Goal: Task Accomplishment & Management: Use online tool/utility

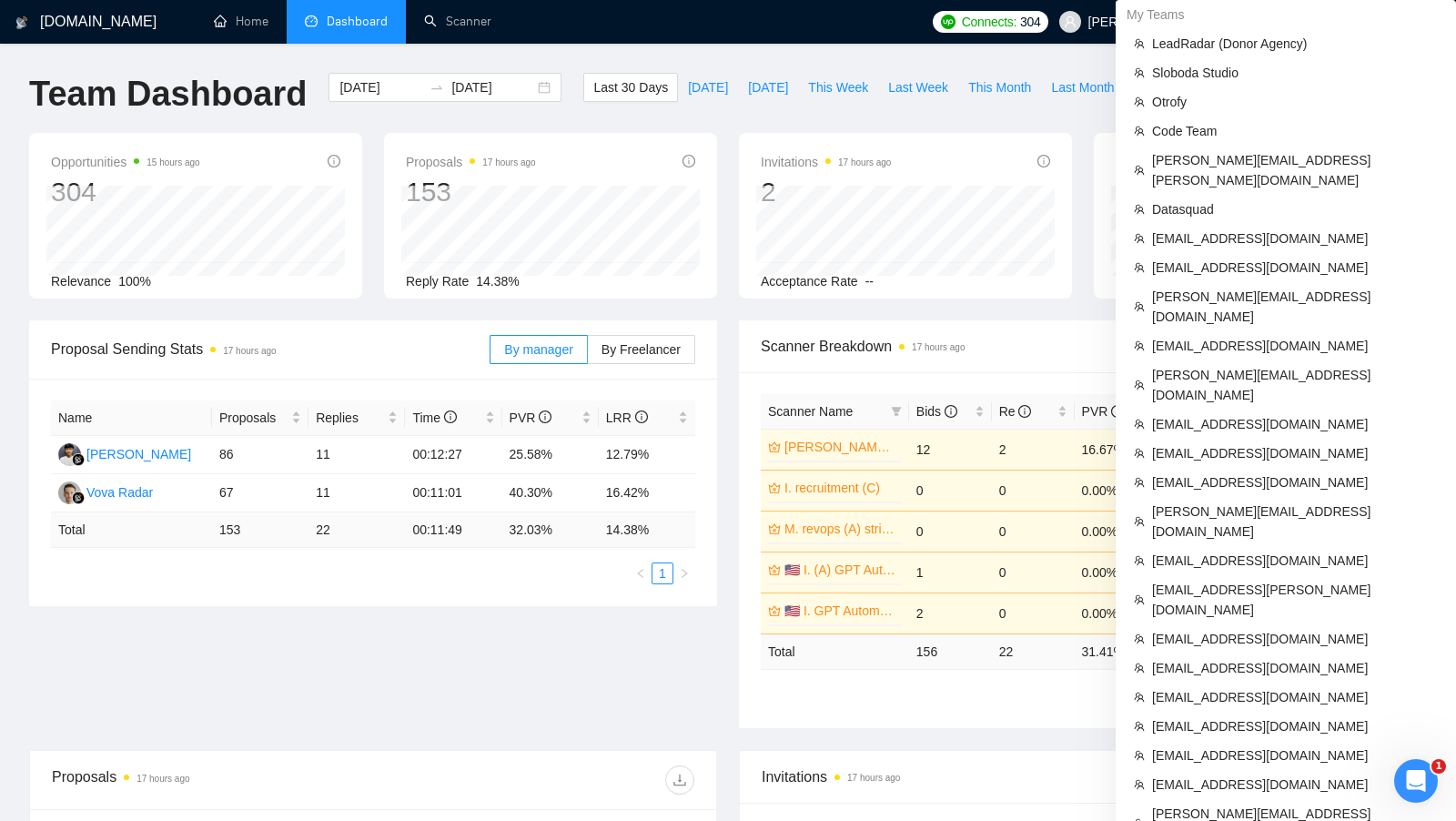
scroll to position [850, 0]
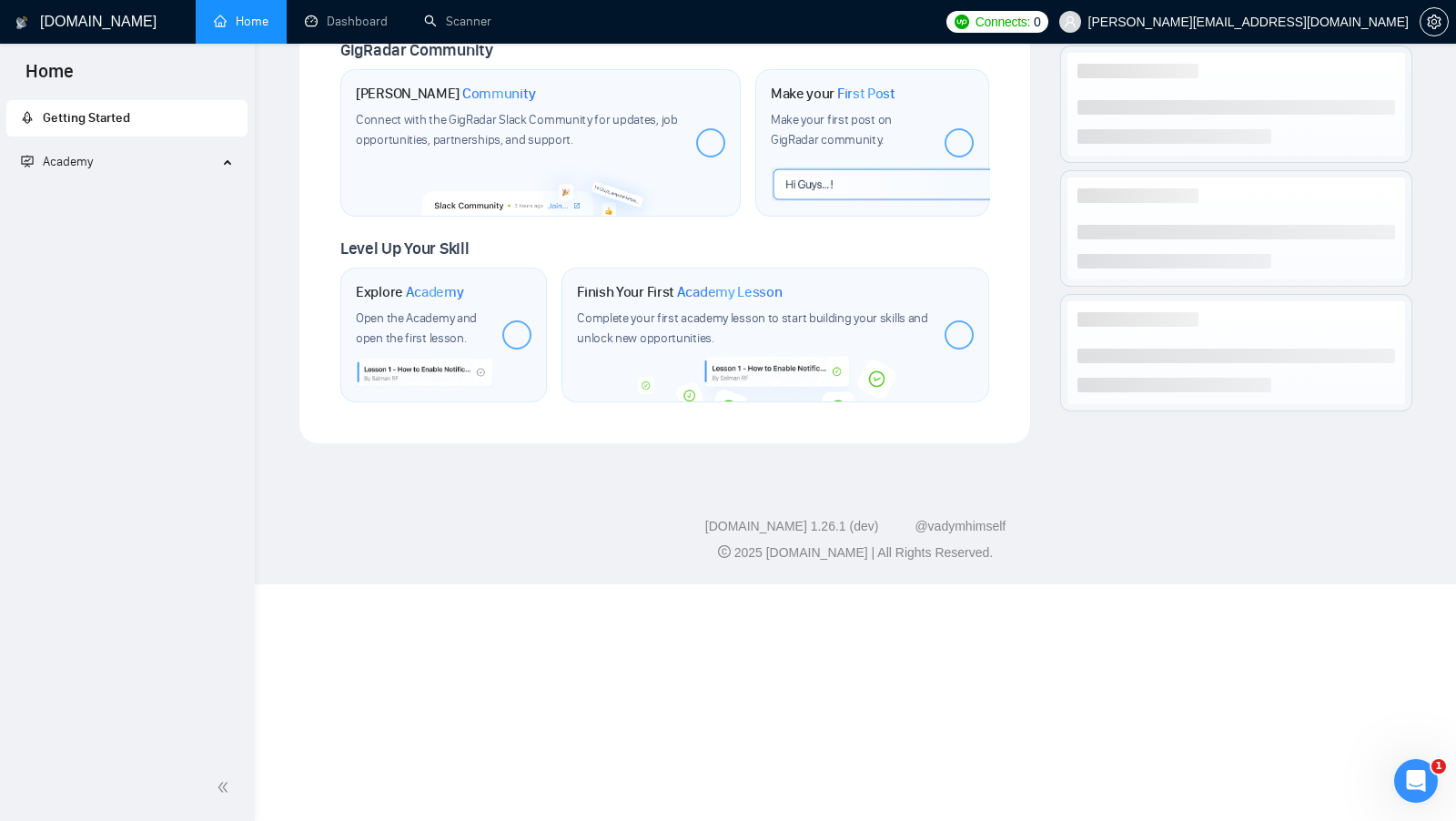
scroll to position [606, 0]
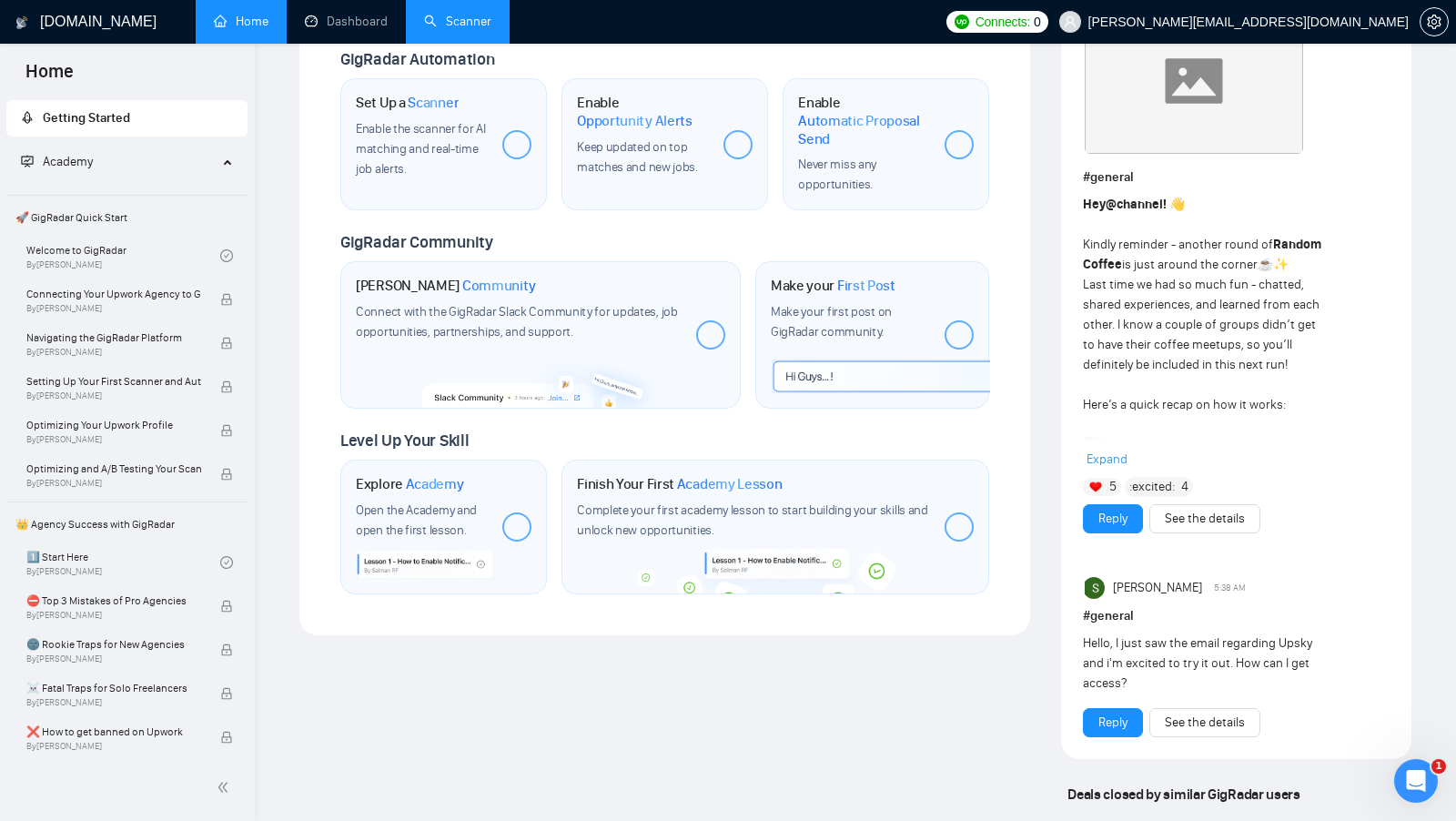
click at [468, 21] on link "Scanner" at bounding box center [457, 21] width 67 height 16
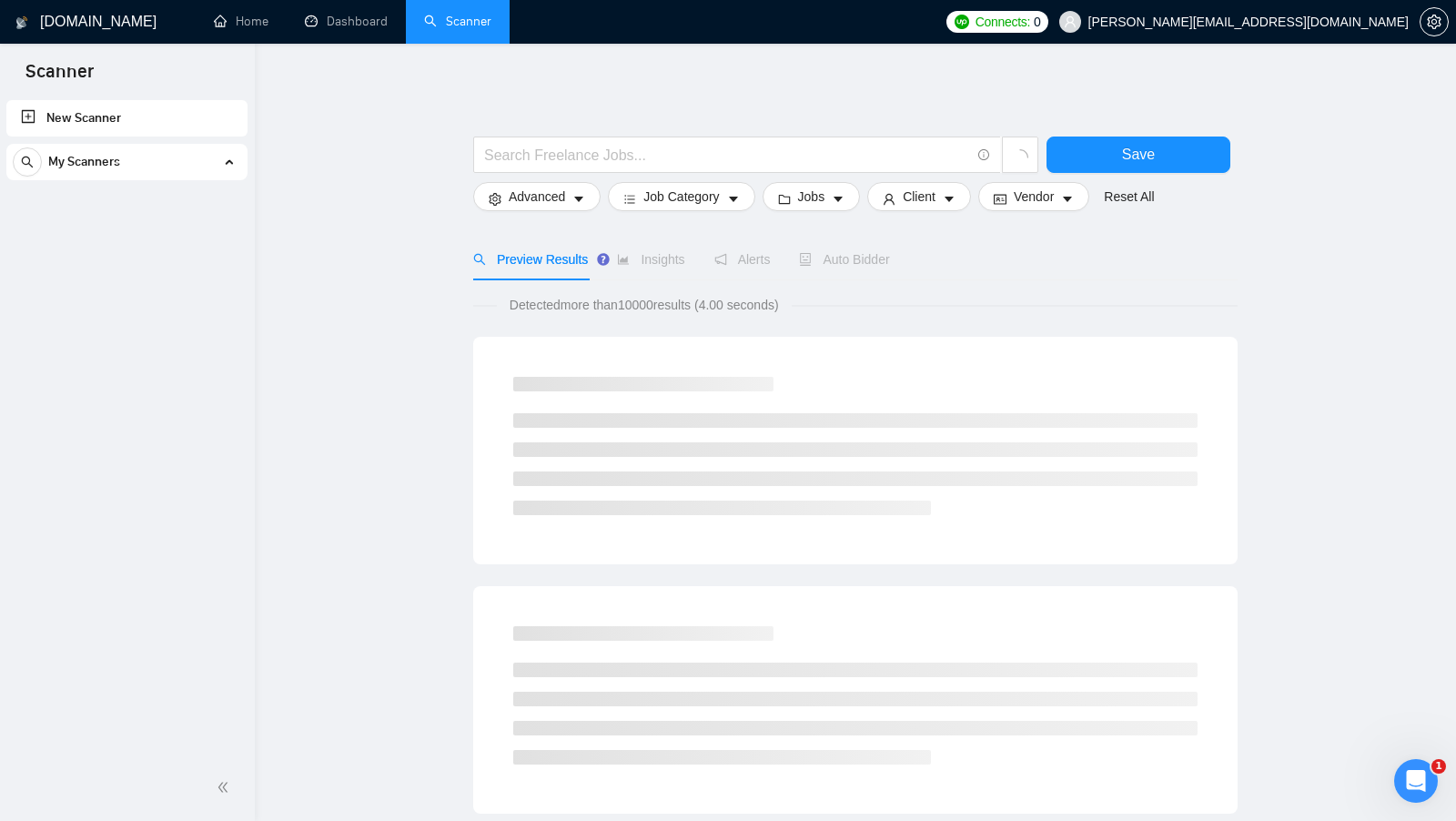
click at [166, 169] on div "My Scanners" at bounding box center [127, 162] width 228 height 36
click at [167, 169] on div "My Scanners" at bounding box center [127, 162] width 228 height 36
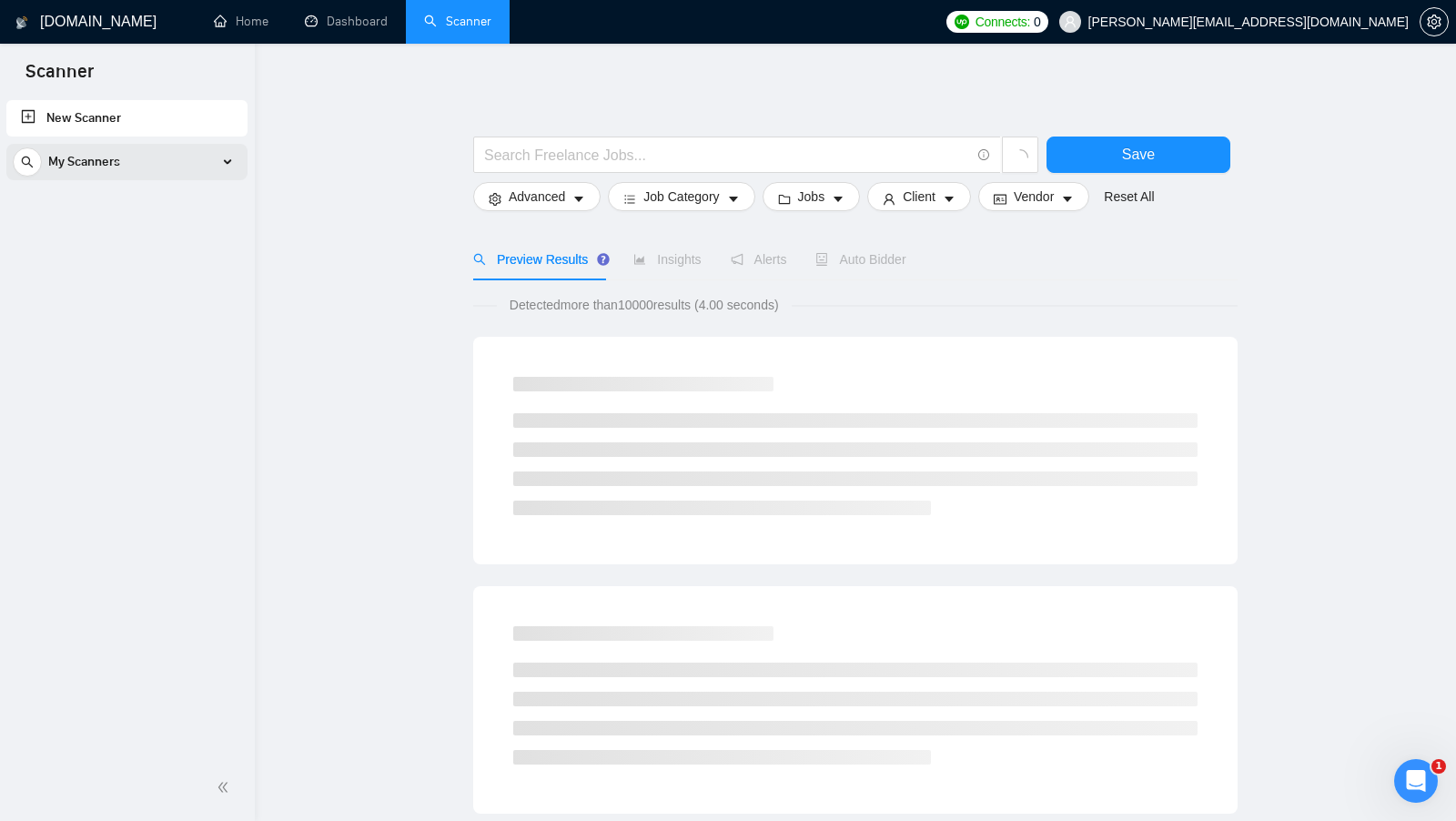
click at [167, 169] on div "My Scanners" at bounding box center [127, 162] width 228 height 36
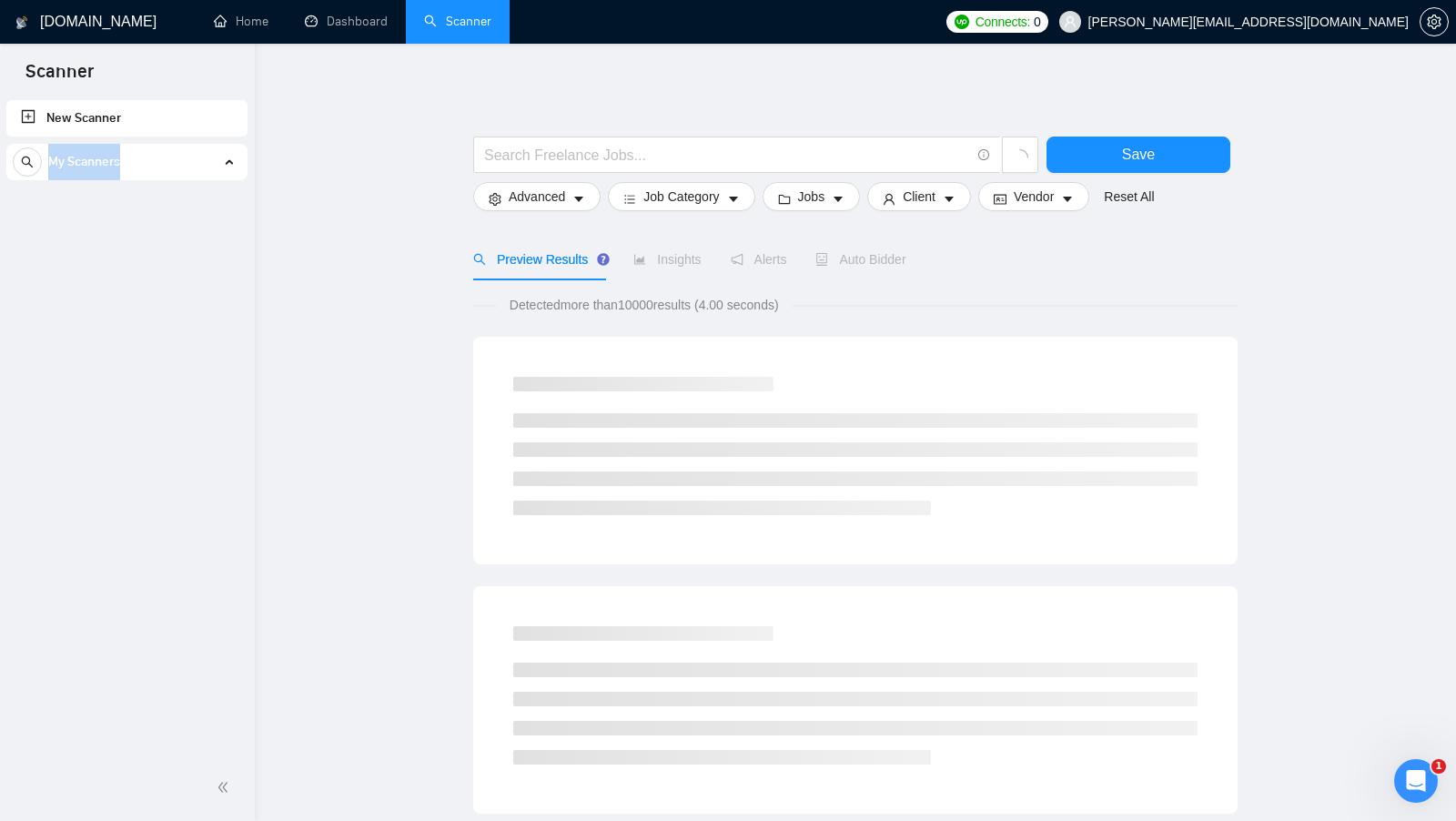
click at [167, 169] on div "My Scanners" at bounding box center [127, 162] width 228 height 36
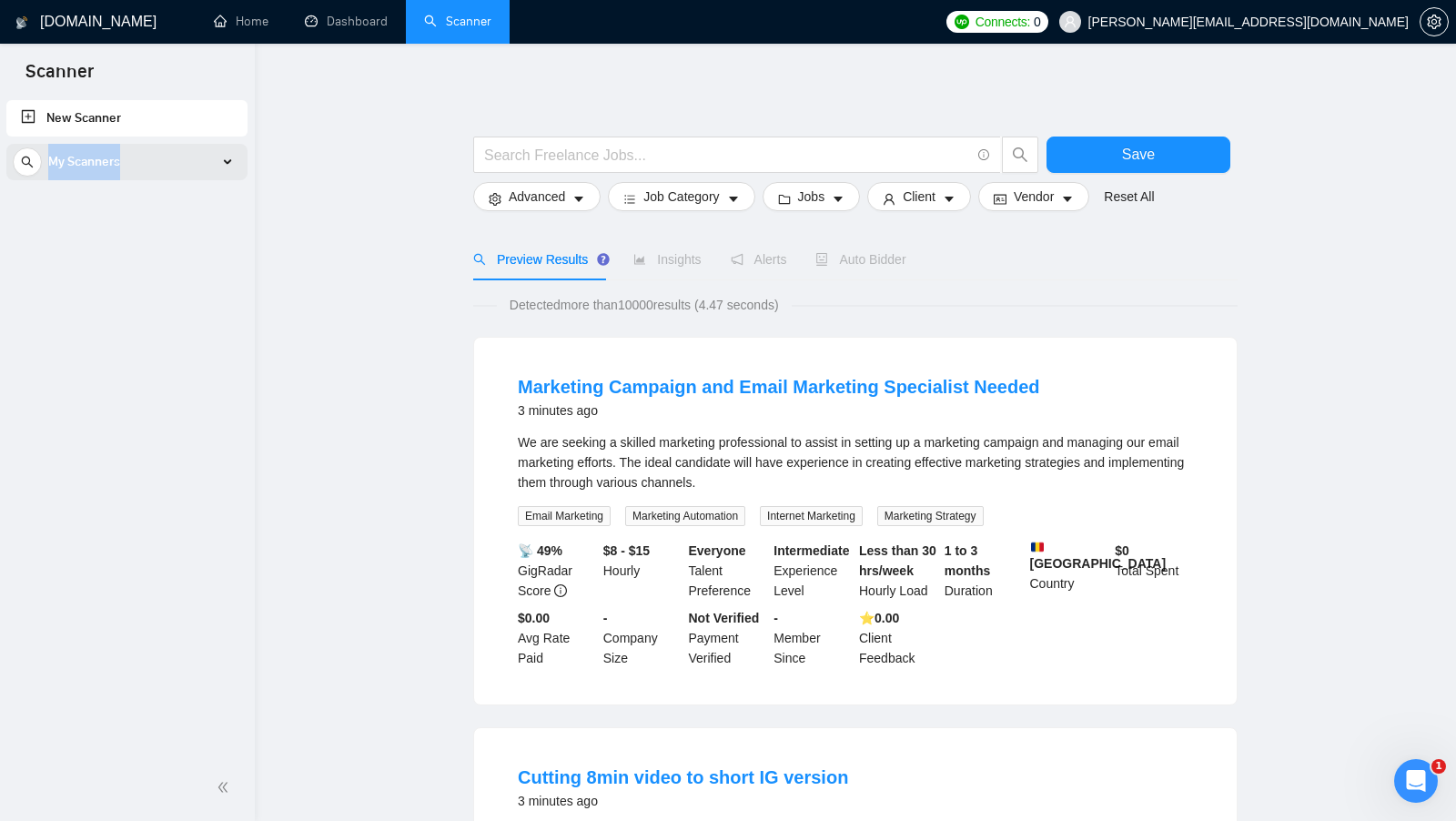
click at [167, 169] on div "My Scanners" at bounding box center [127, 162] width 228 height 36
click at [341, 29] on link "Dashboard" at bounding box center [346, 21] width 83 height 16
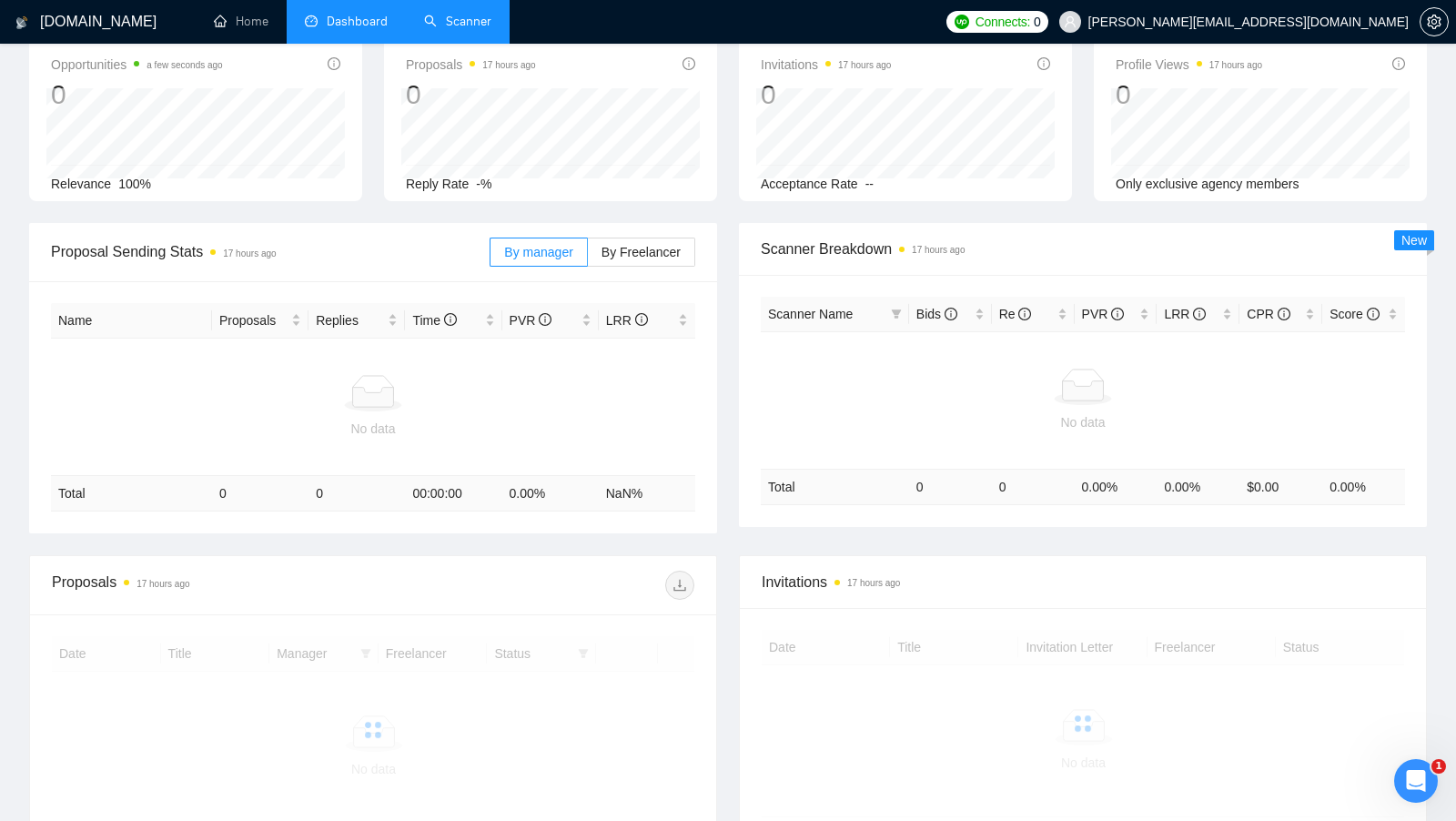
scroll to position [102, 0]
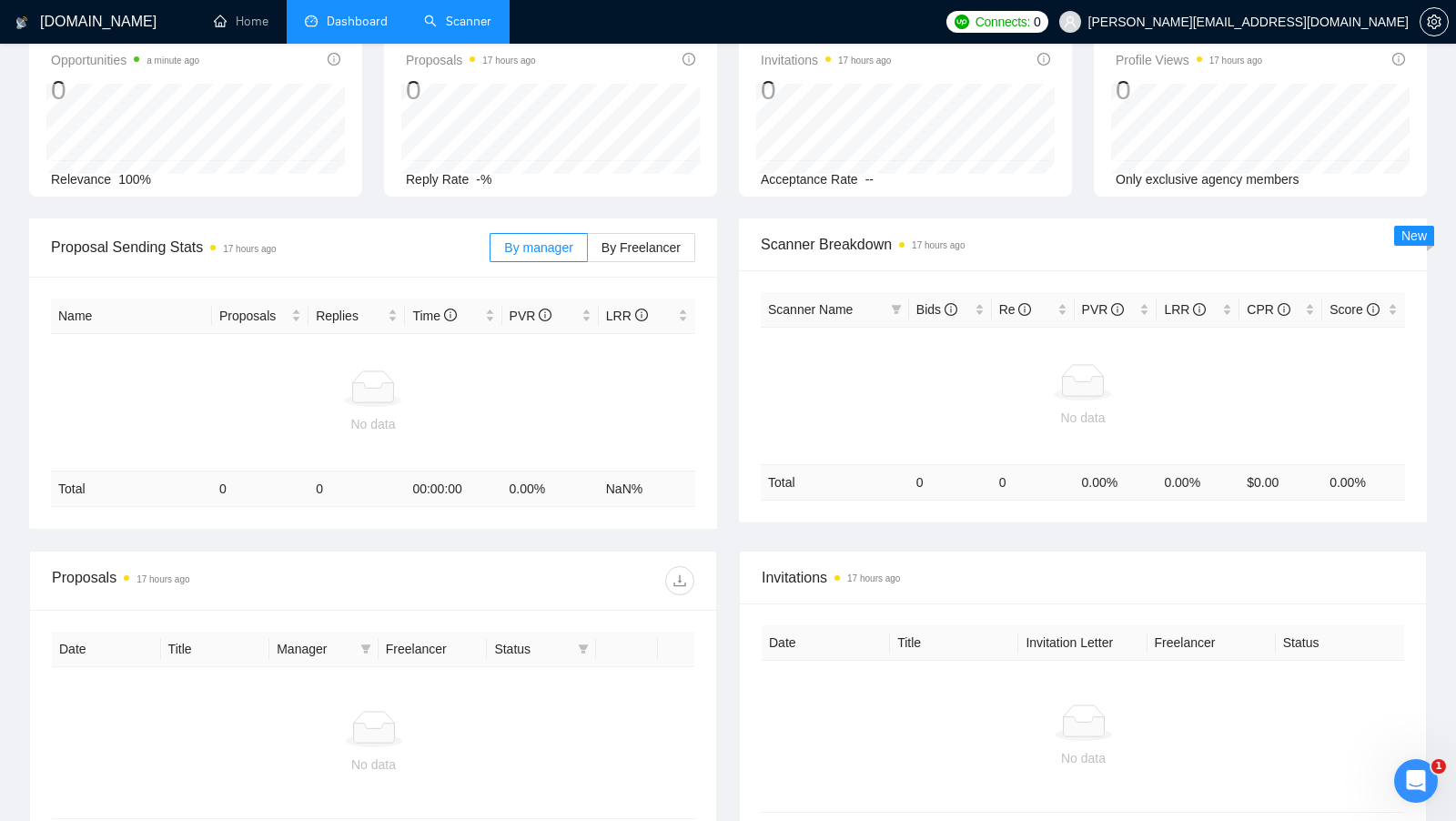
click at [484, 28] on link "Scanner" at bounding box center [457, 21] width 67 height 16
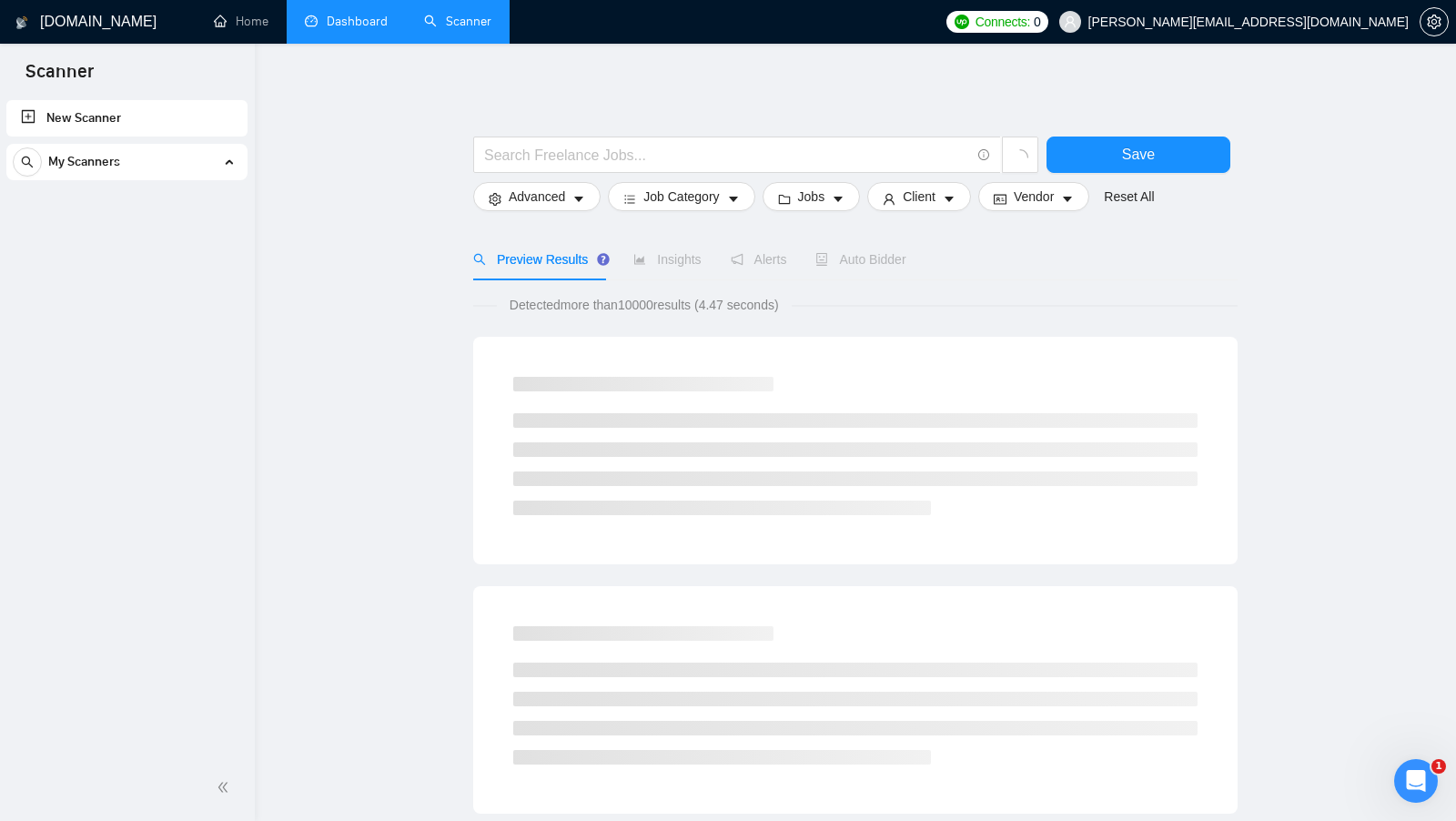
click at [221, 176] on div "My Scanners" at bounding box center [127, 162] width 228 height 36
click at [219, 175] on div "My Scanners" at bounding box center [127, 162] width 228 height 36
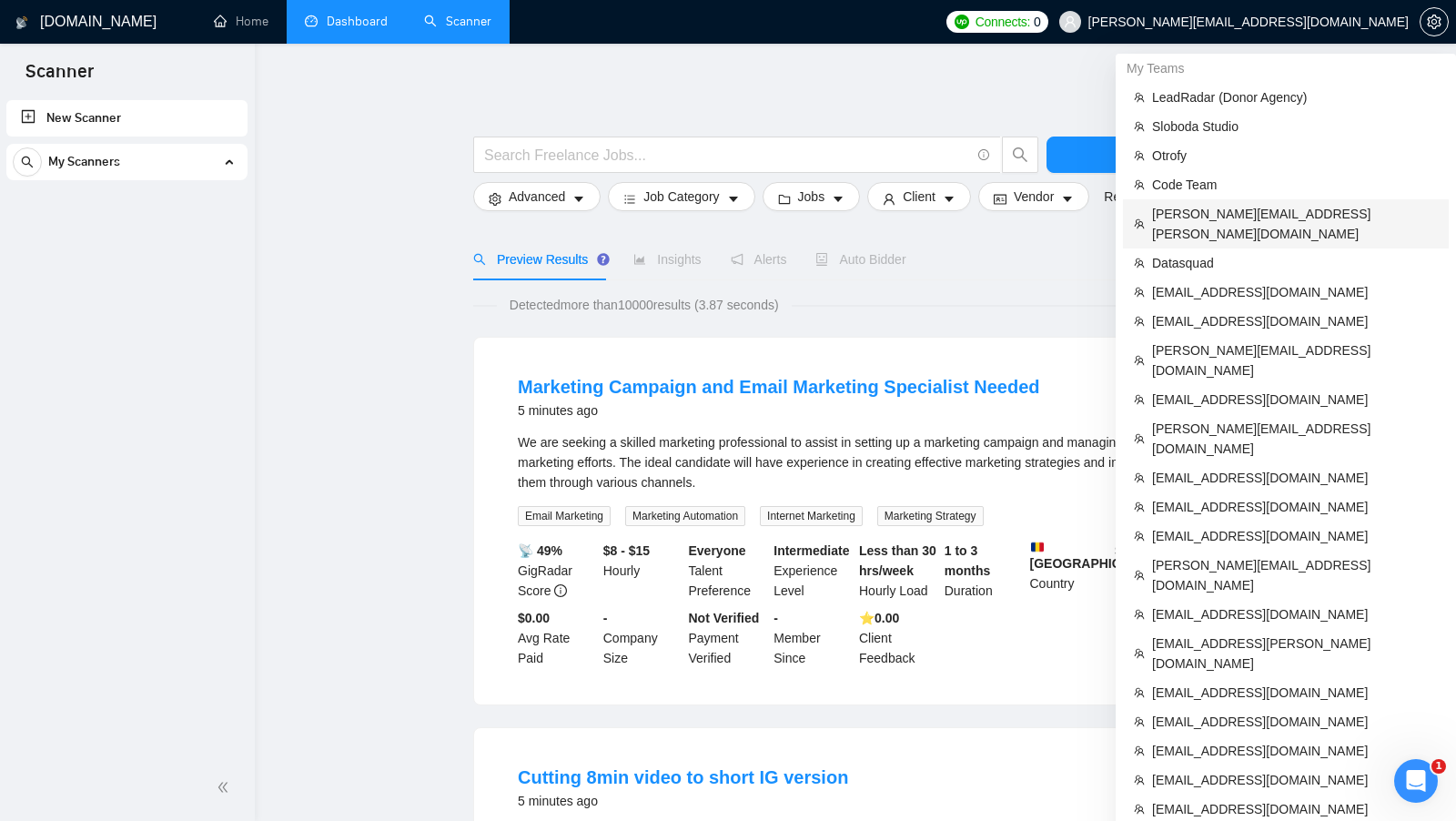
click at [1325, 205] on span "[PERSON_NAME][EMAIL_ADDRESS][PERSON_NAME][DOMAIN_NAME]" at bounding box center [1294, 223] width 285 height 40
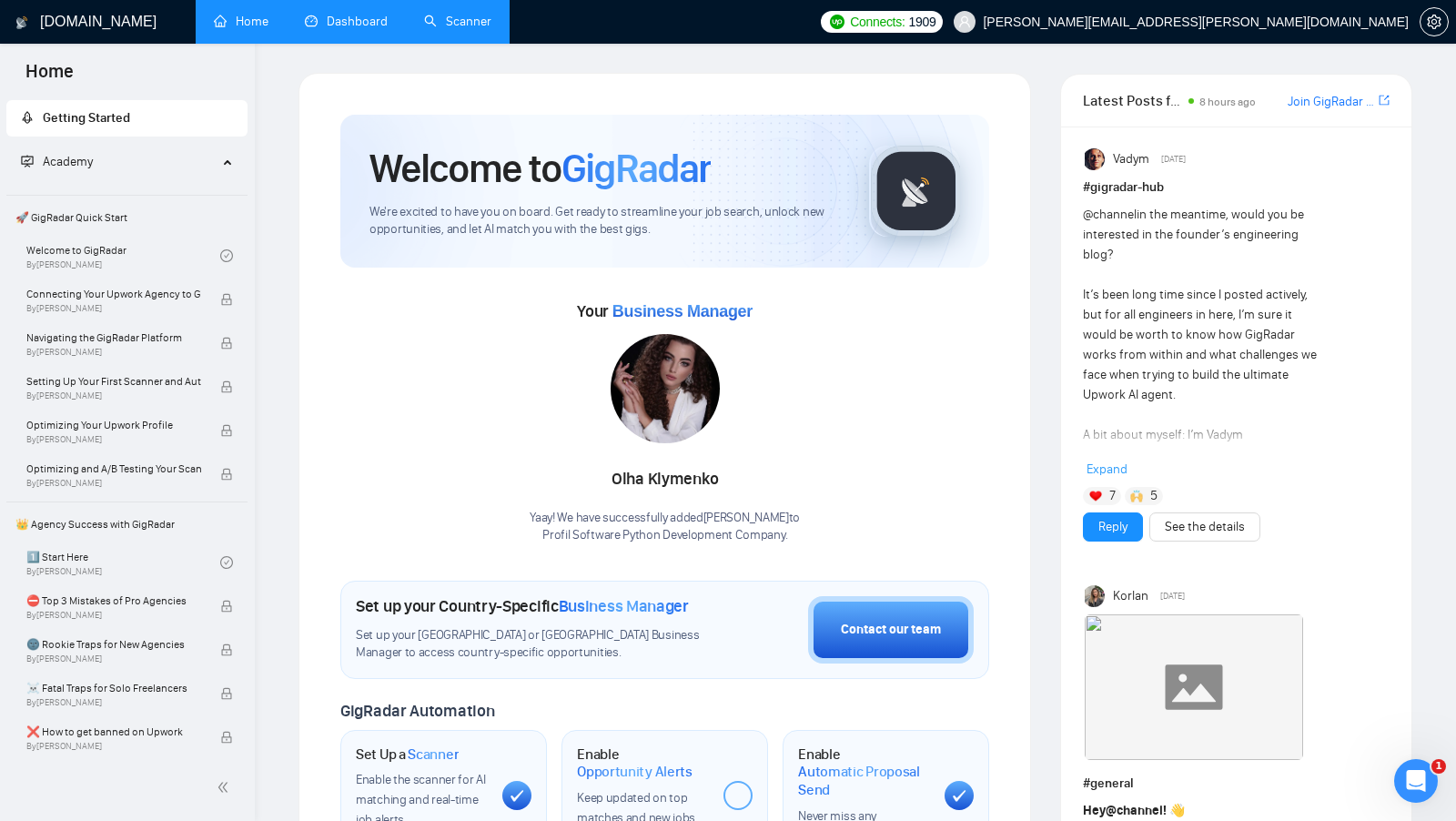
click at [491, 24] on link "Scanner" at bounding box center [457, 21] width 67 height 16
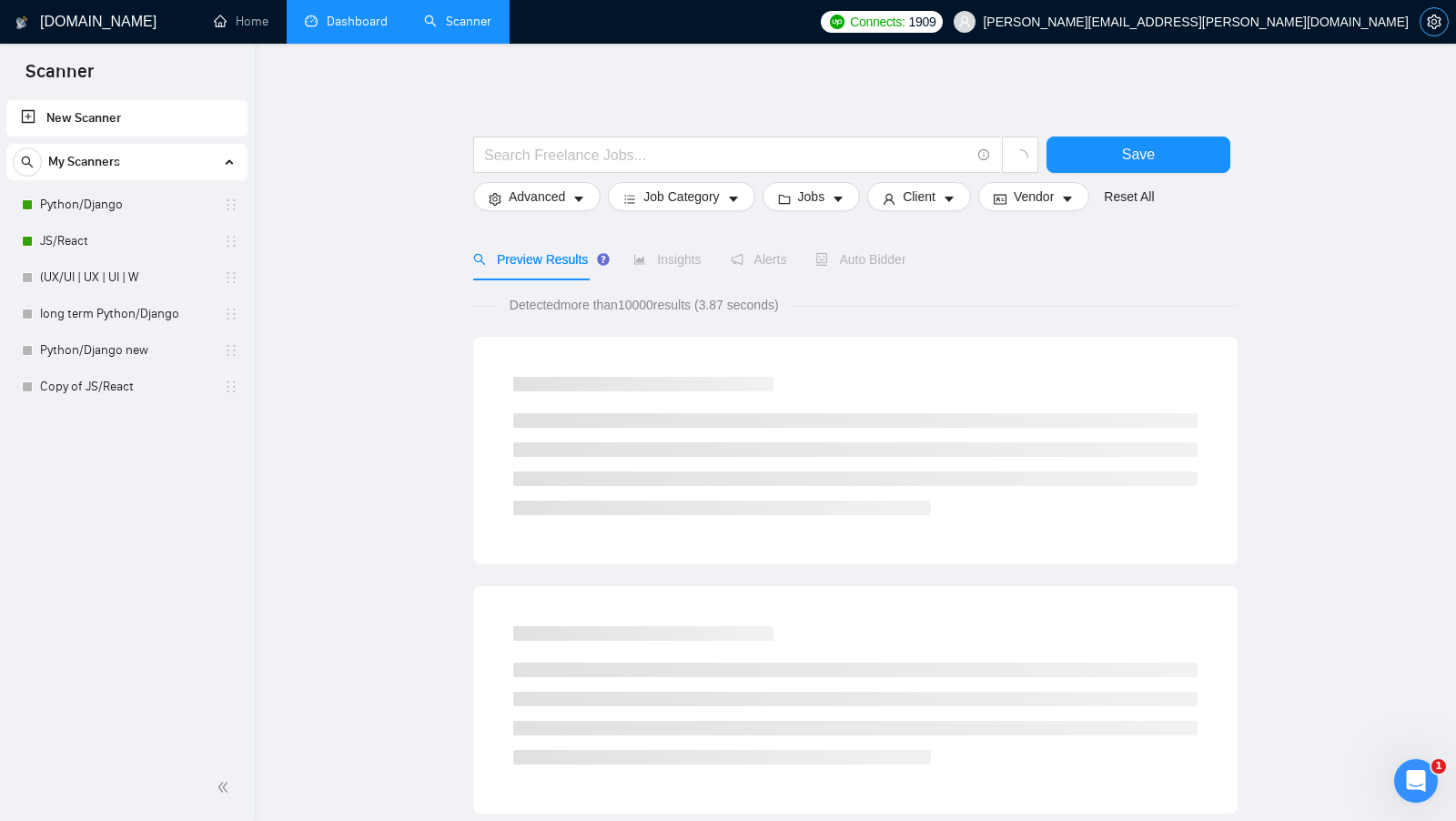
click at [1435, 20] on icon "setting" at bounding box center [1434, 21] width 15 height 15
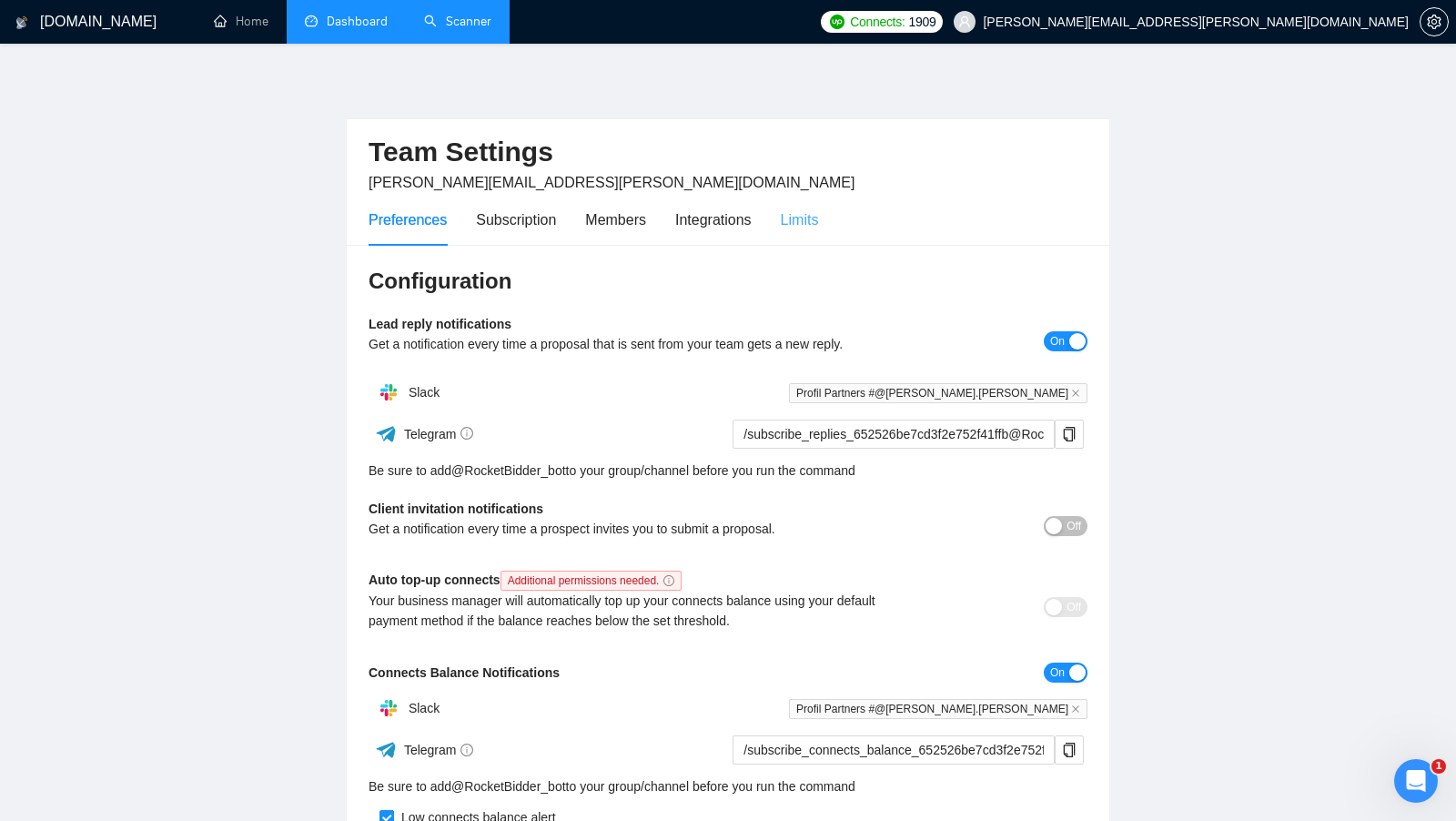
click at [806, 241] on div "Limits" at bounding box center [800, 219] width 38 height 52
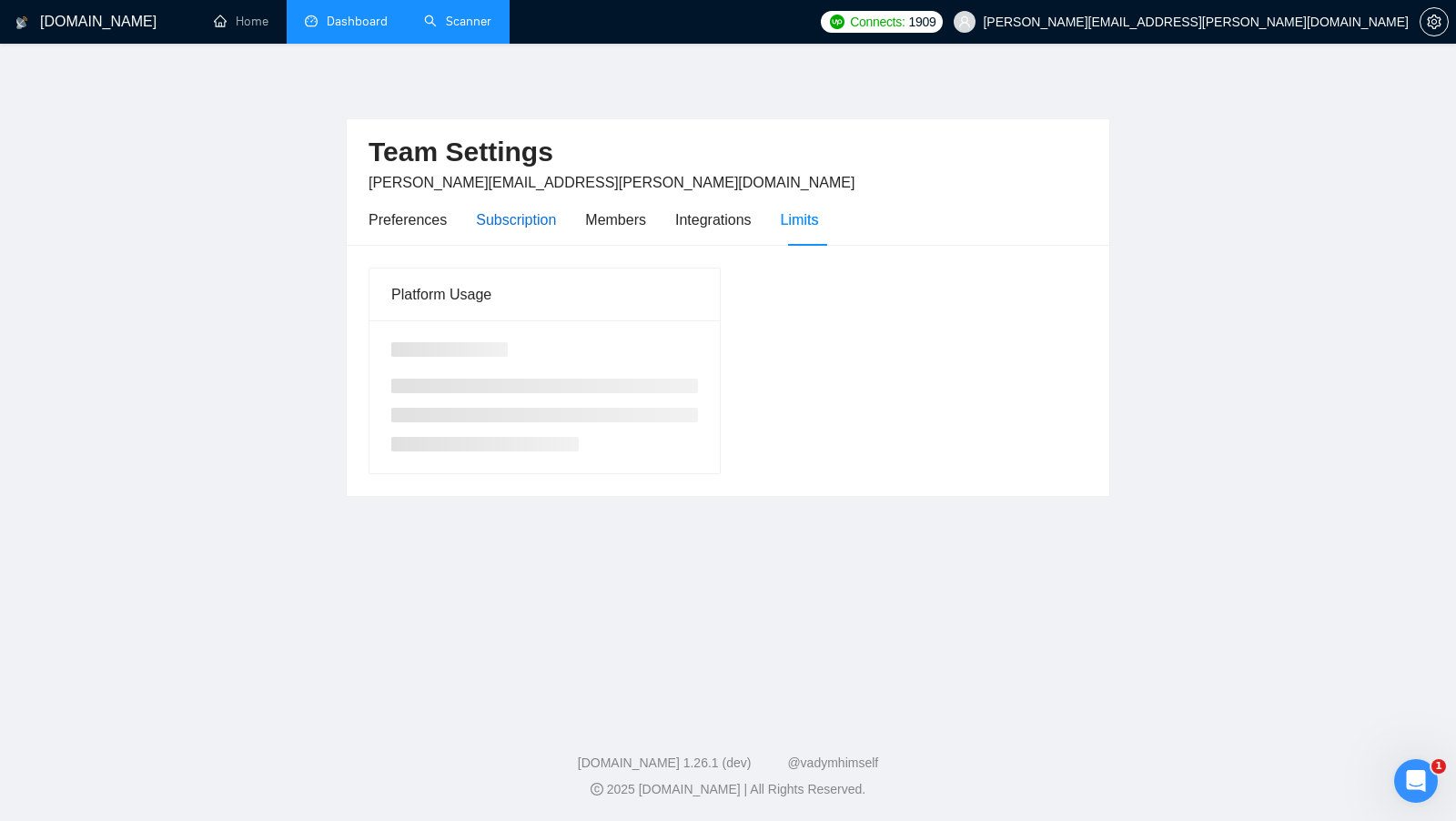
click at [528, 226] on div "Subscription" at bounding box center [516, 219] width 80 height 22
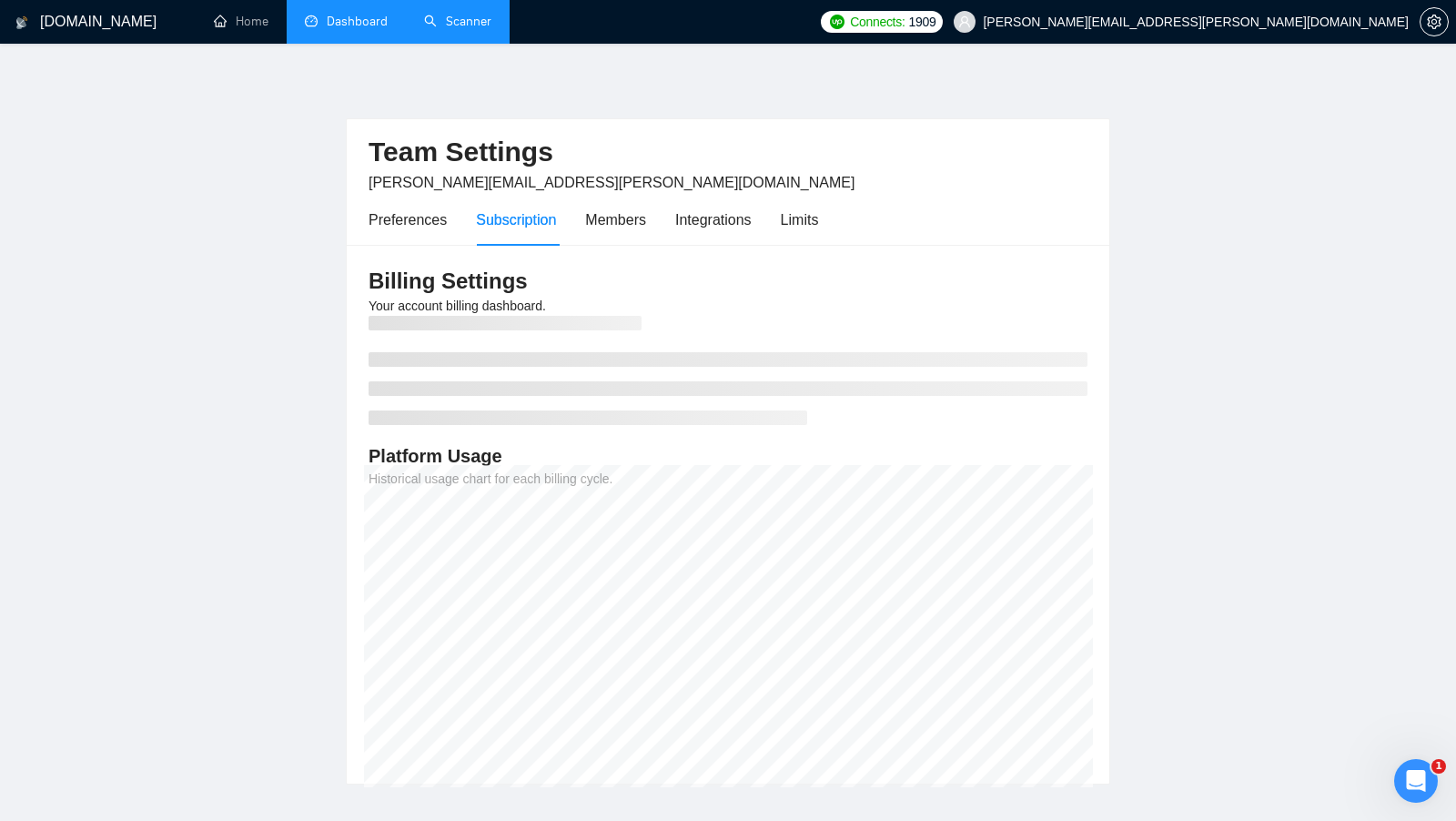
click at [586, 226] on div "Preferences Subscription Members Integrations Limits" at bounding box center [592, 219] width 449 height 52
click at [606, 222] on div "Members" at bounding box center [616, 219] width 61 height 22
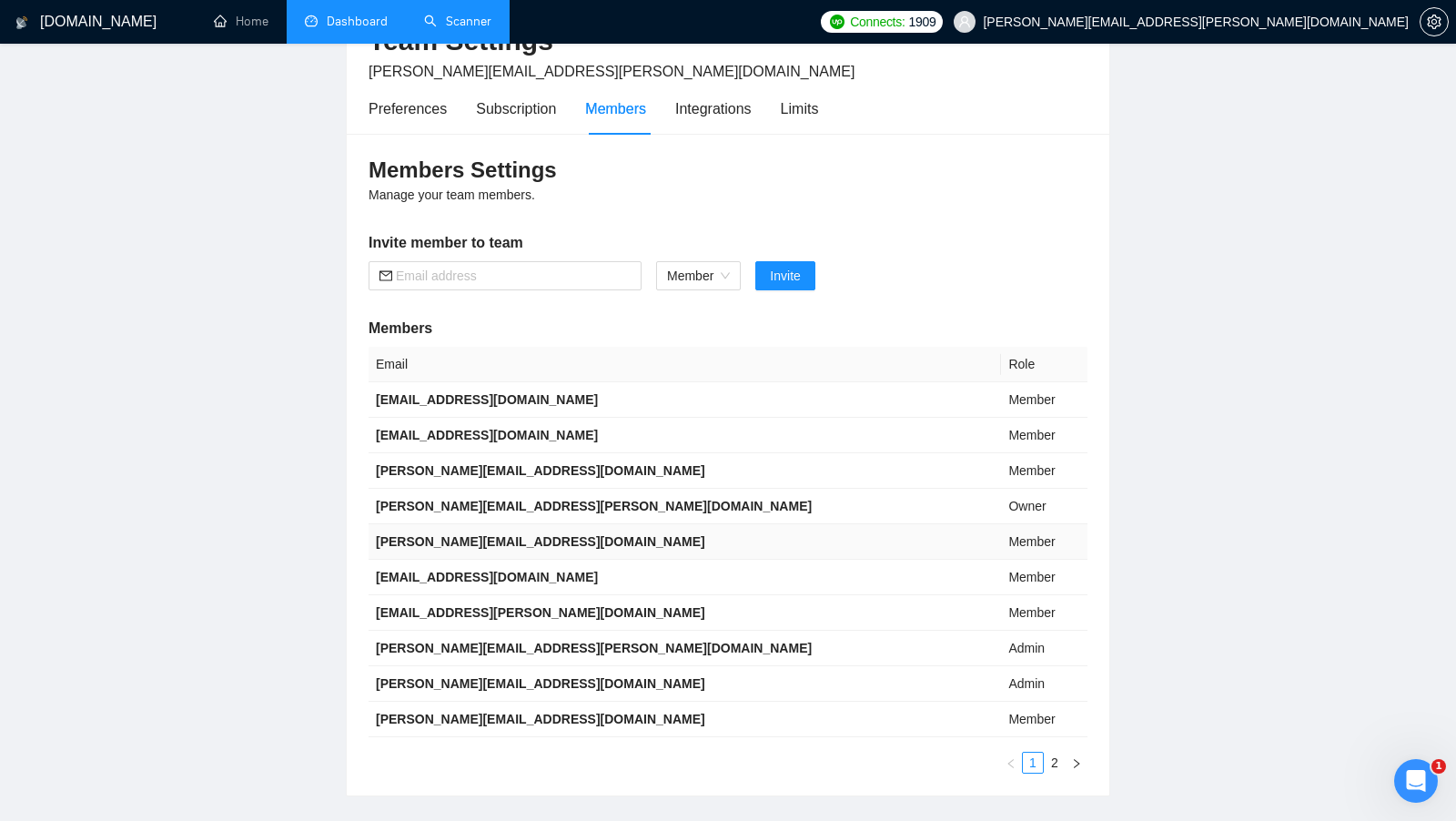
scroll to position [119, 0]
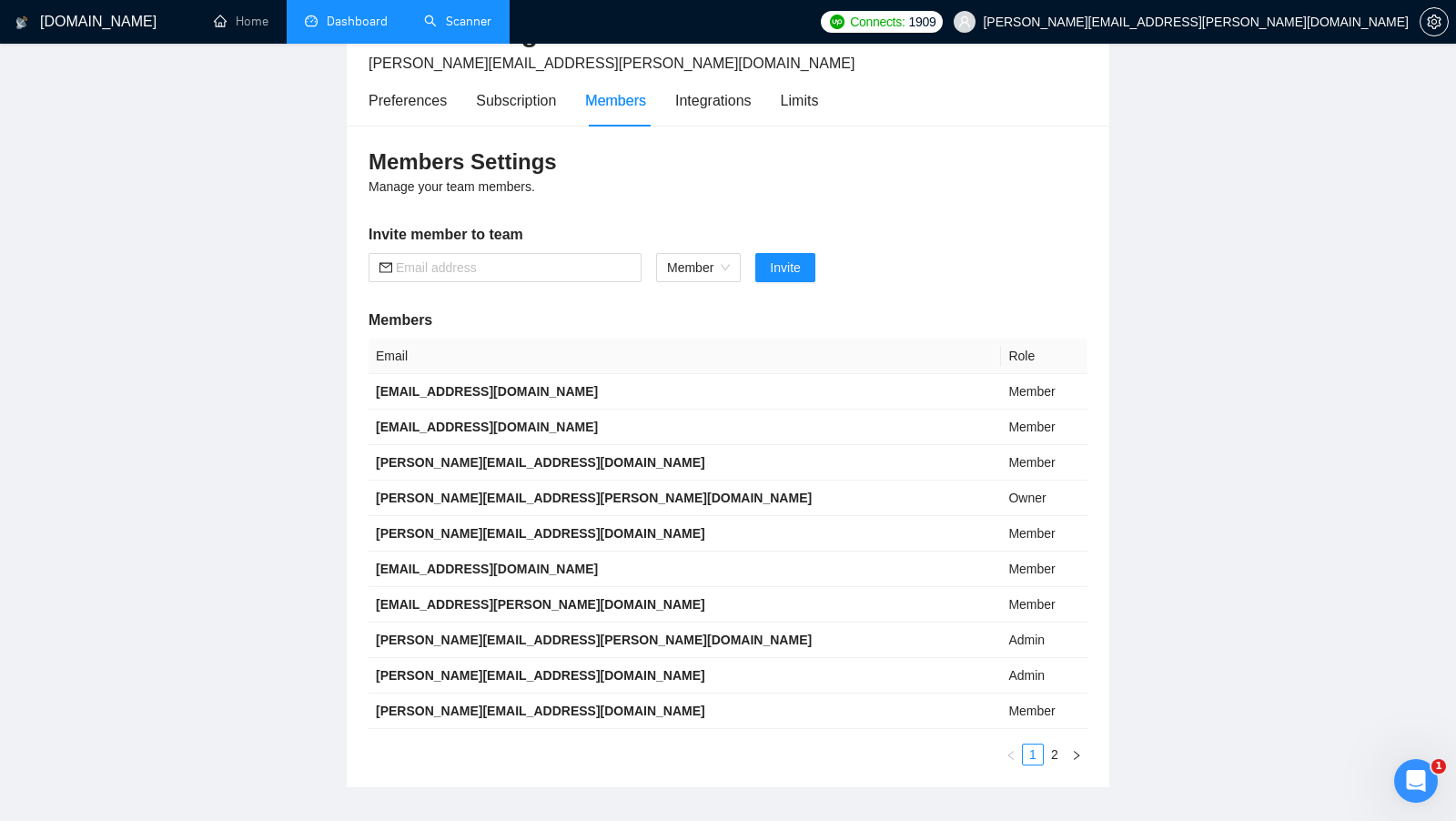
click at [467, 29] on link "Scanner" at bounding box center [457, 21] width 67 height 16
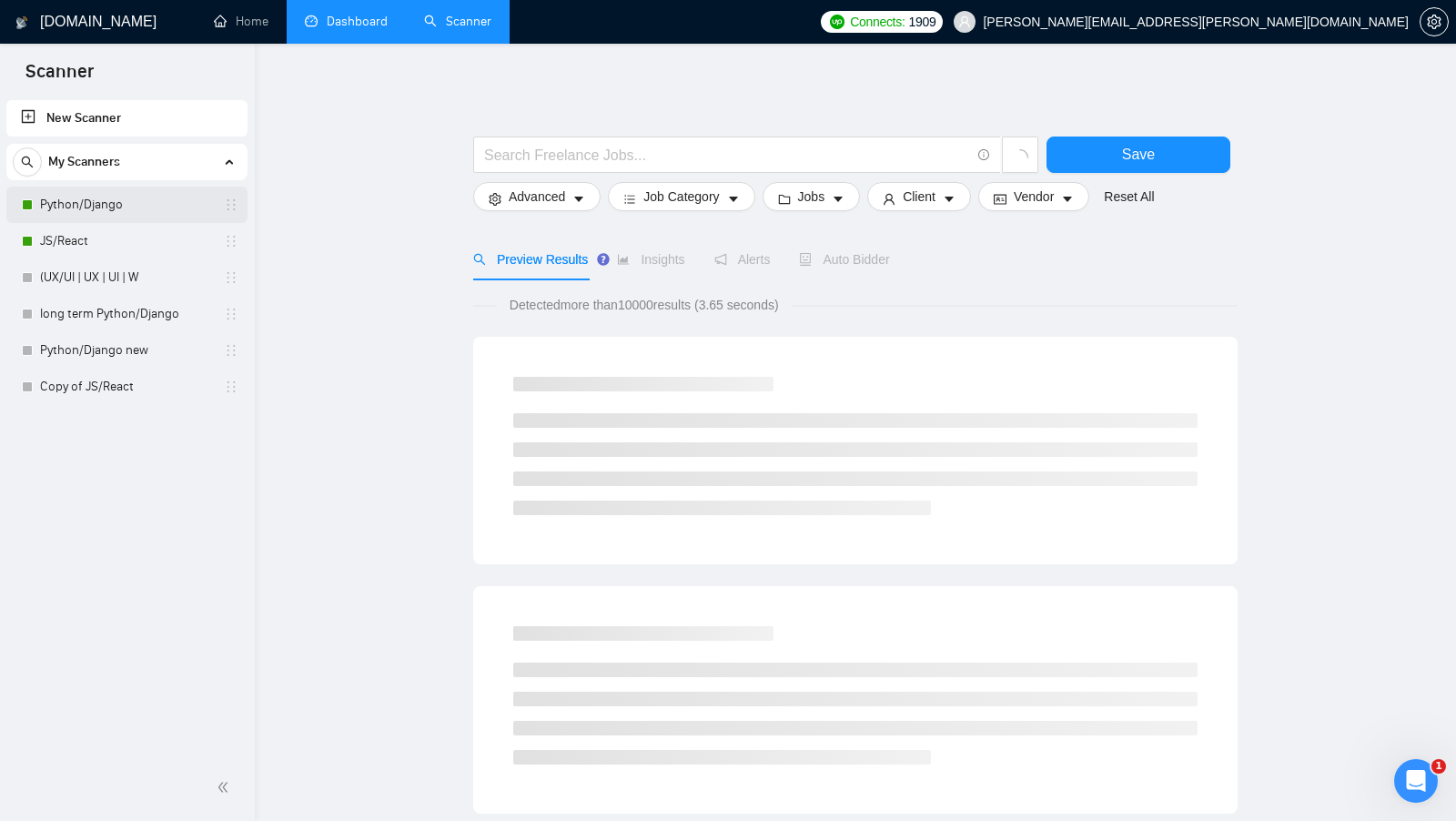
click at [127, 220] on link "Python/Django" at bounding box center [126, 205] width 172 height 36
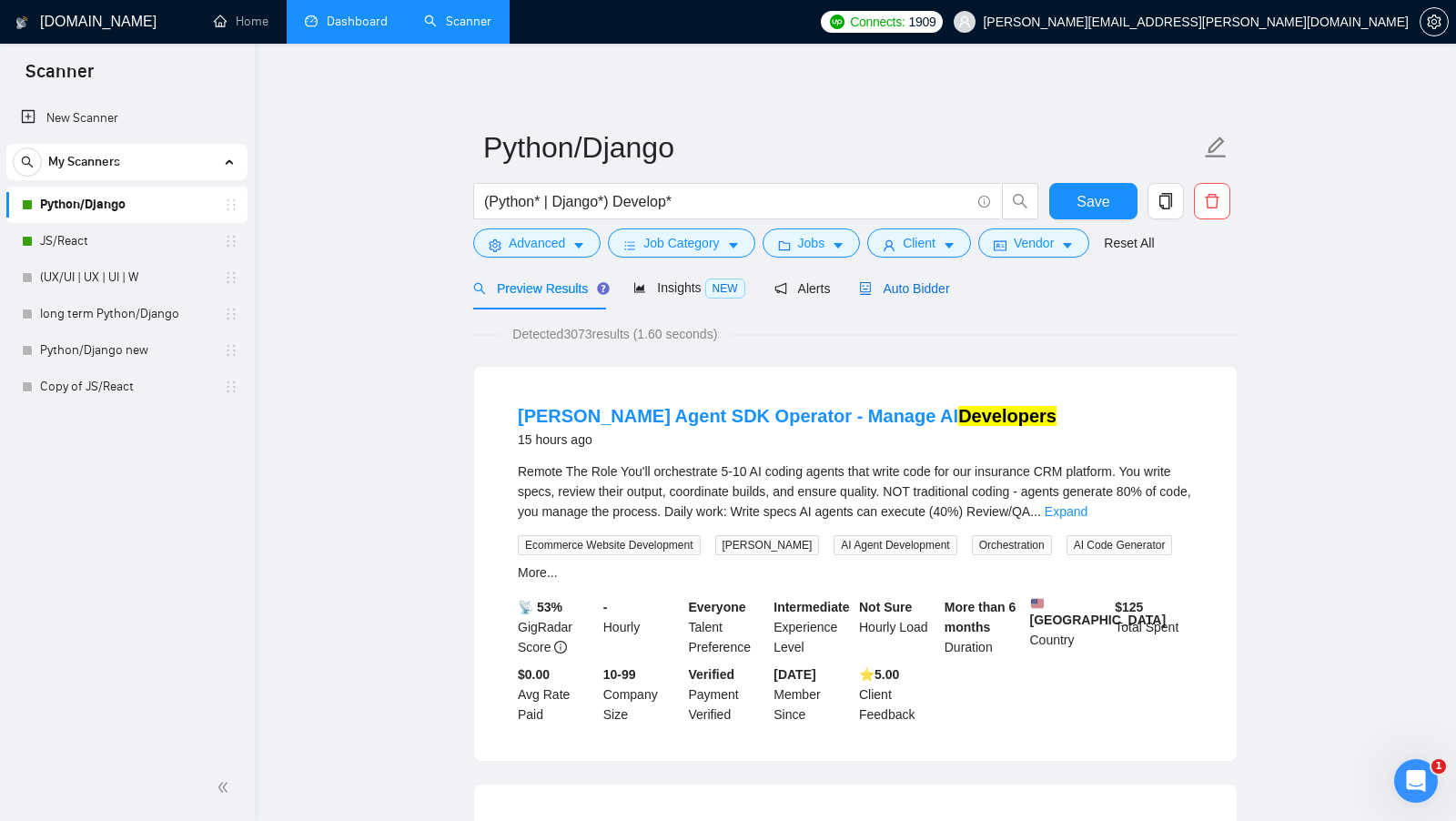
click at [890, 296] on div "Auto Bidder" at bounding box center [904, 288] width 90 height 20
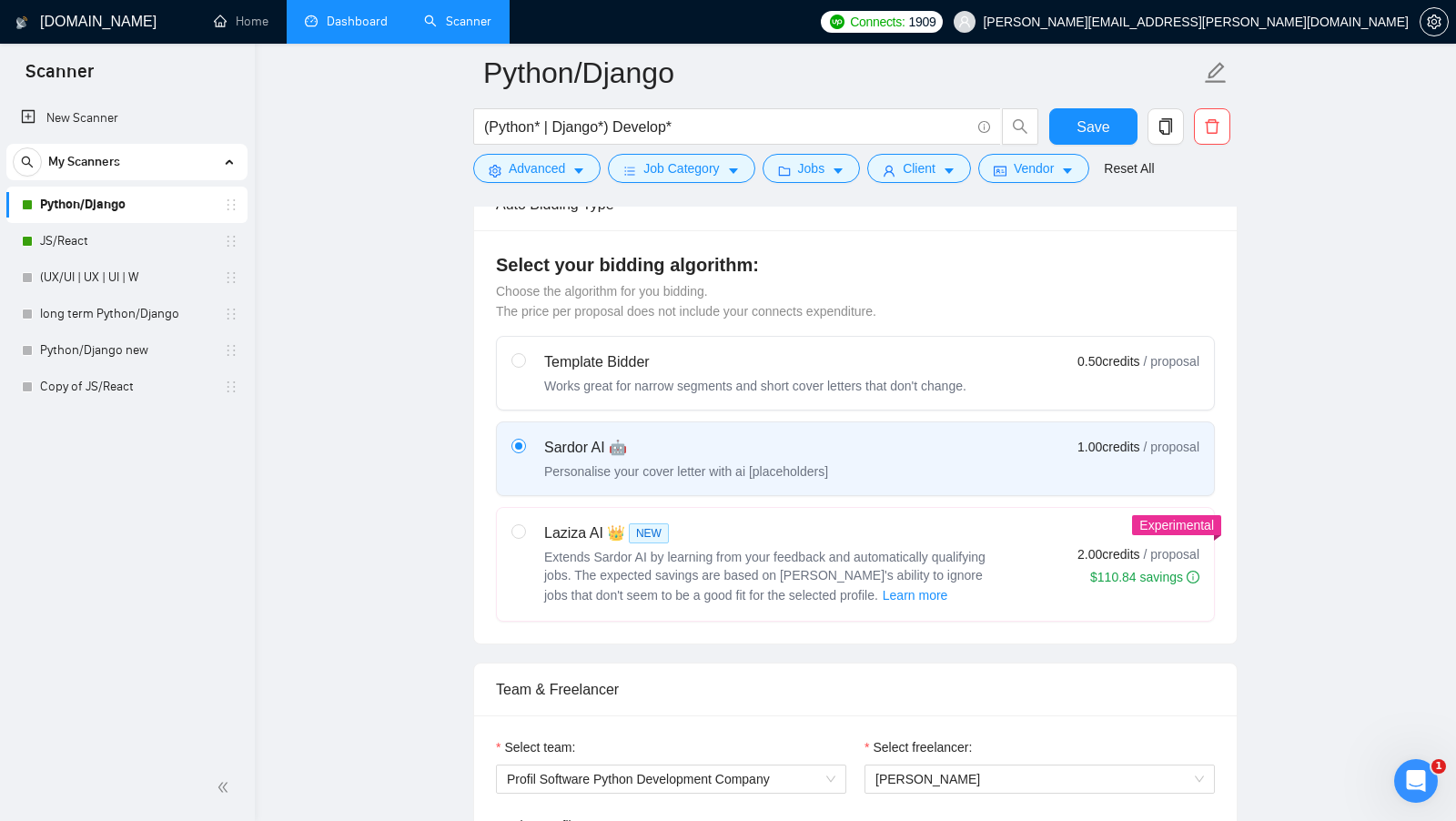
scroll to position [452, 0]
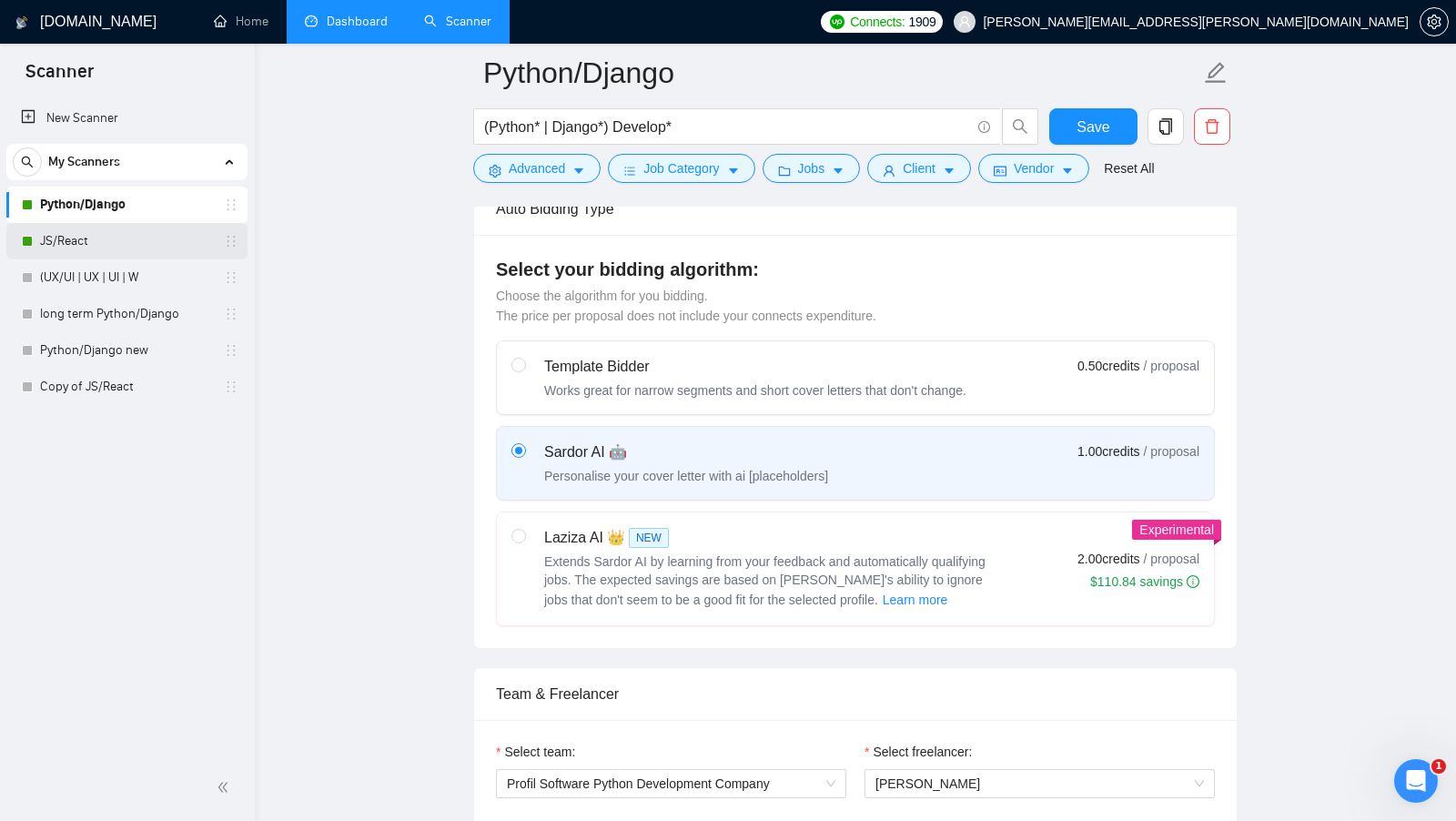
click at [103, 247] on link "JS/React" at bounding box center [126, 241] width 172 height 36
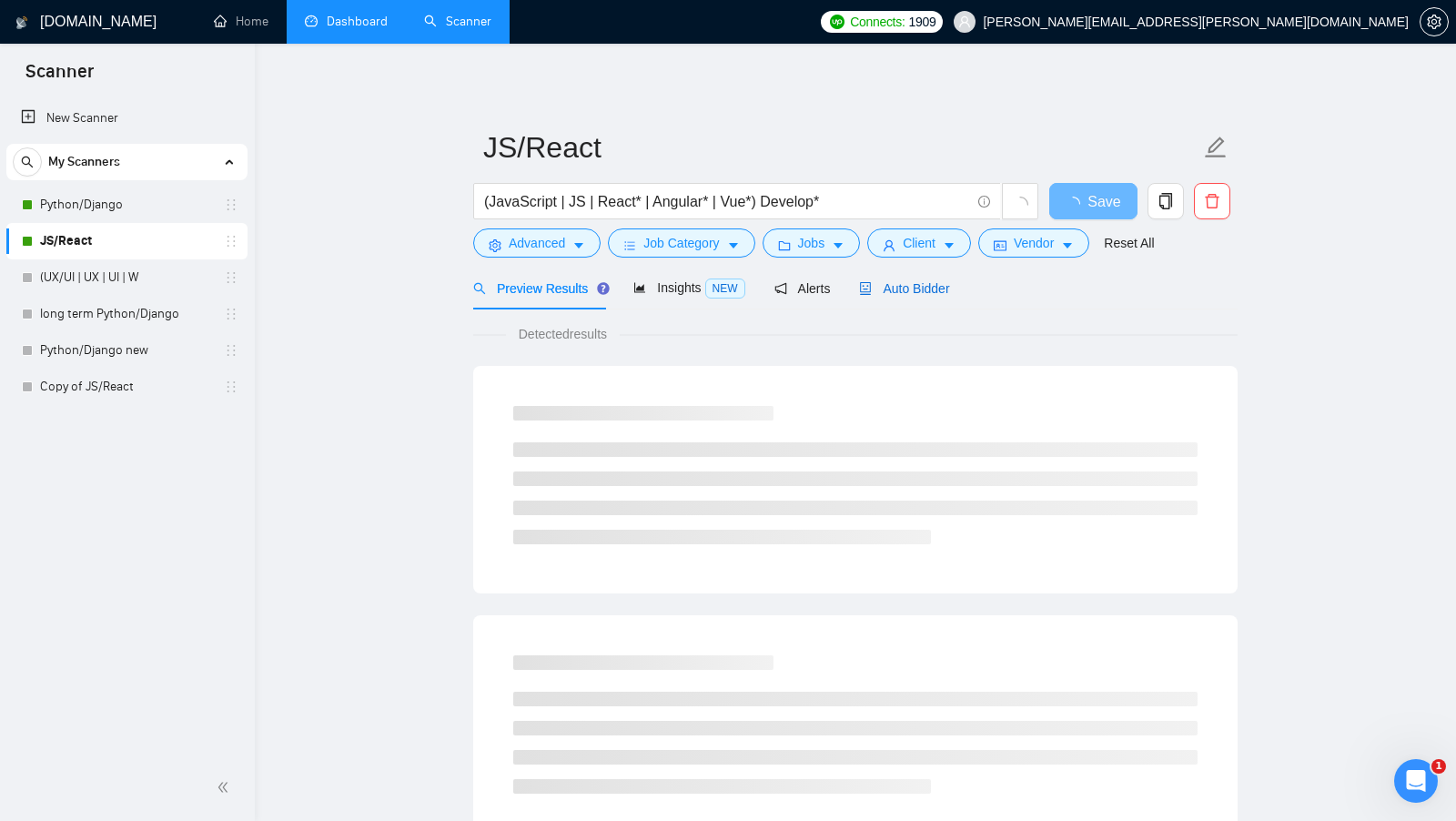
click at [885, 289] on span "Auto Bidder" at bounding box center [904, 288] width 90 height 15
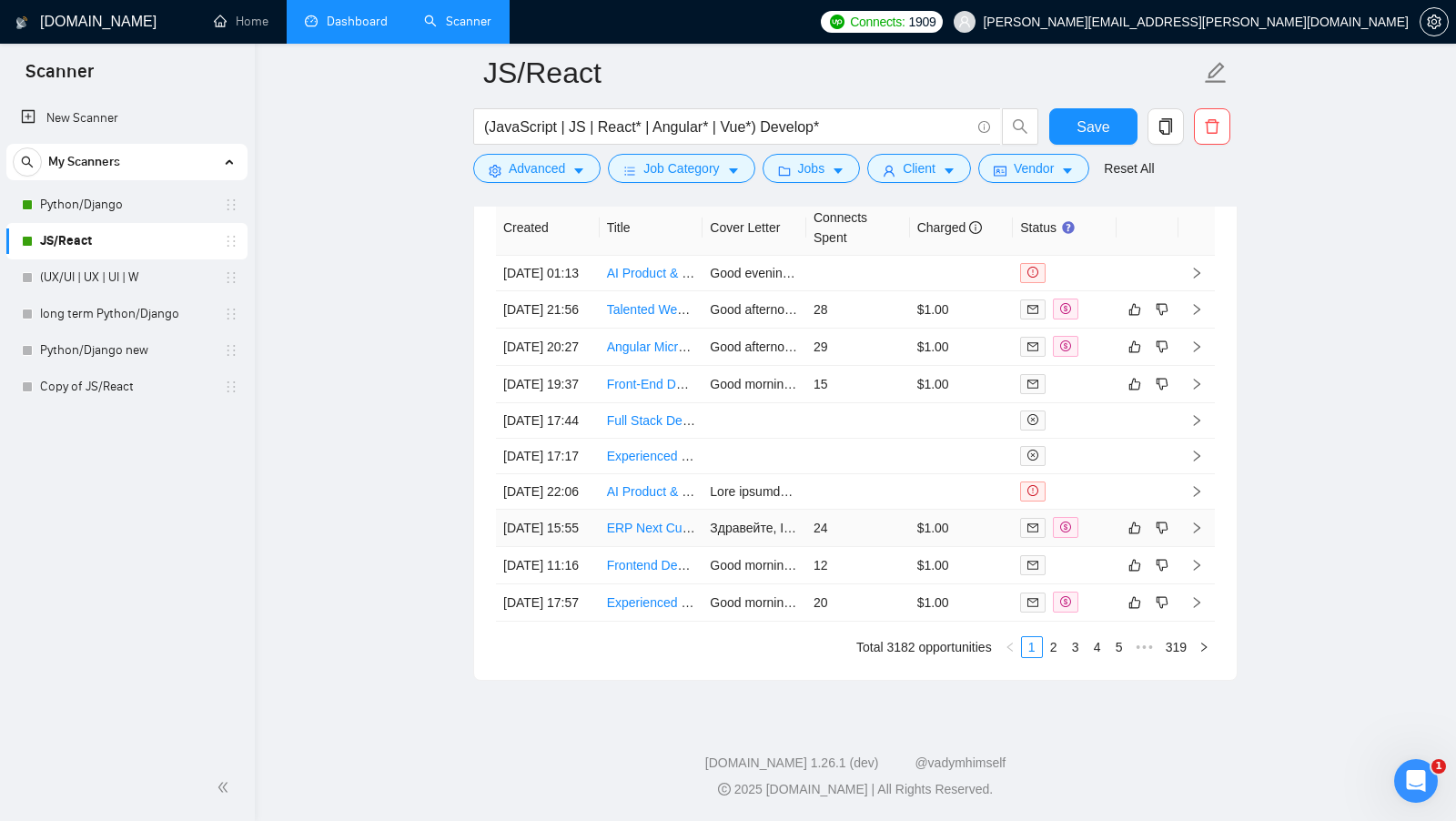
scroll to position [4704, 0]
click at [1049, 656] on link "2" at bounding box center [1054, 647] width 20 height 20
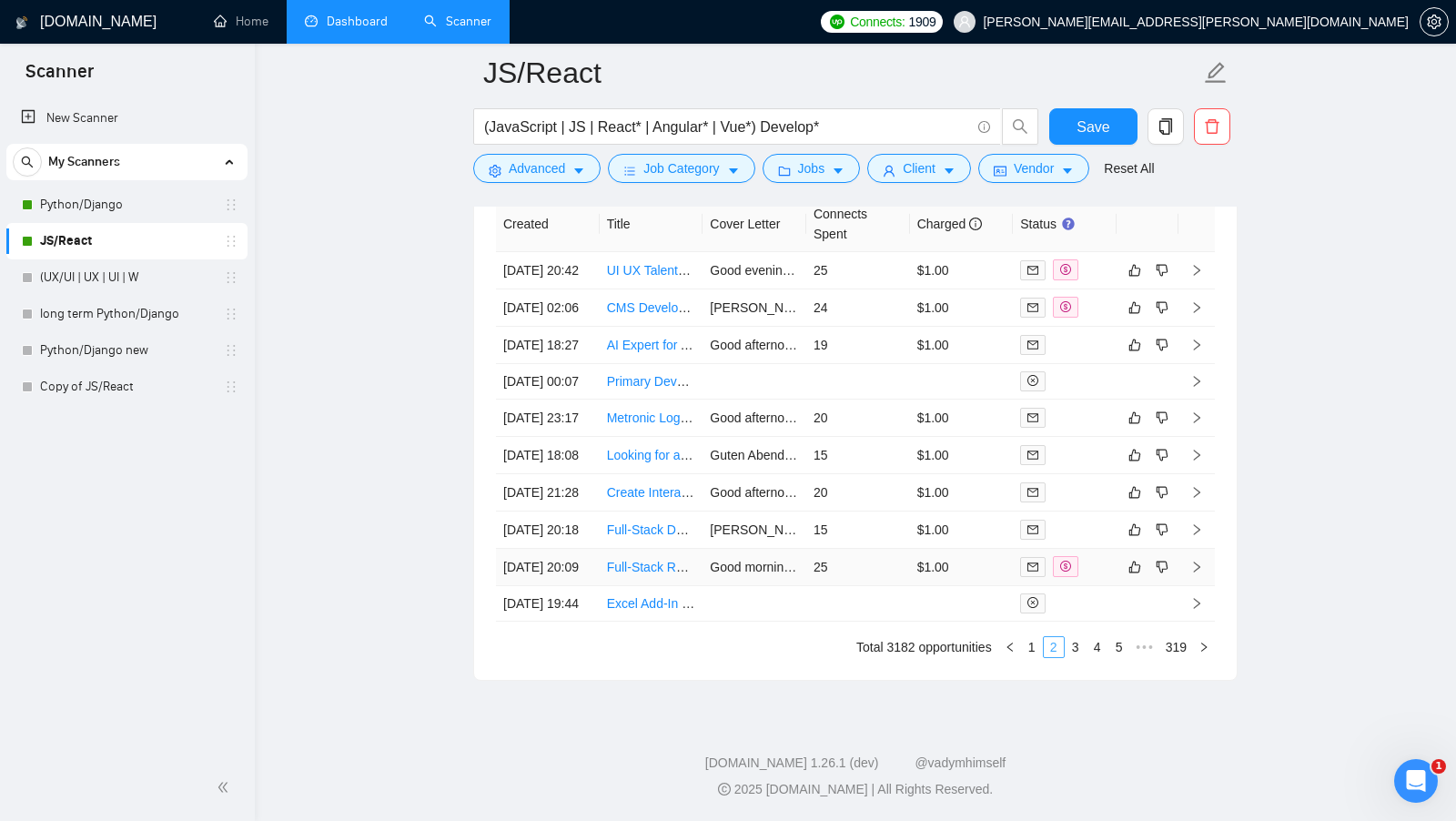
scroll to position [4656, 0]
click at [1025, 656] on link "1" at bounding box center [1031, 647] width 20 height 20
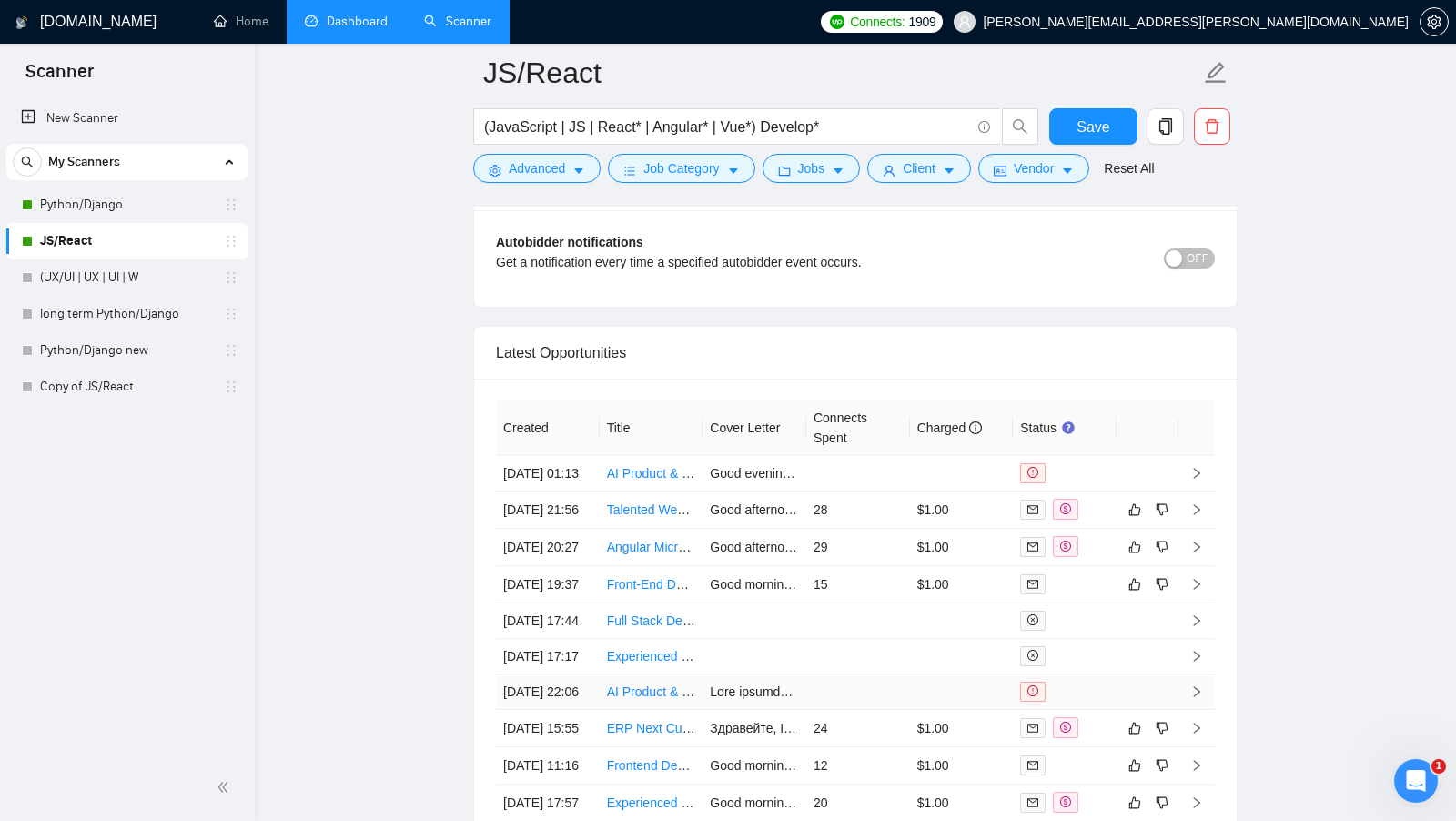
scroll to position [4328, 0]
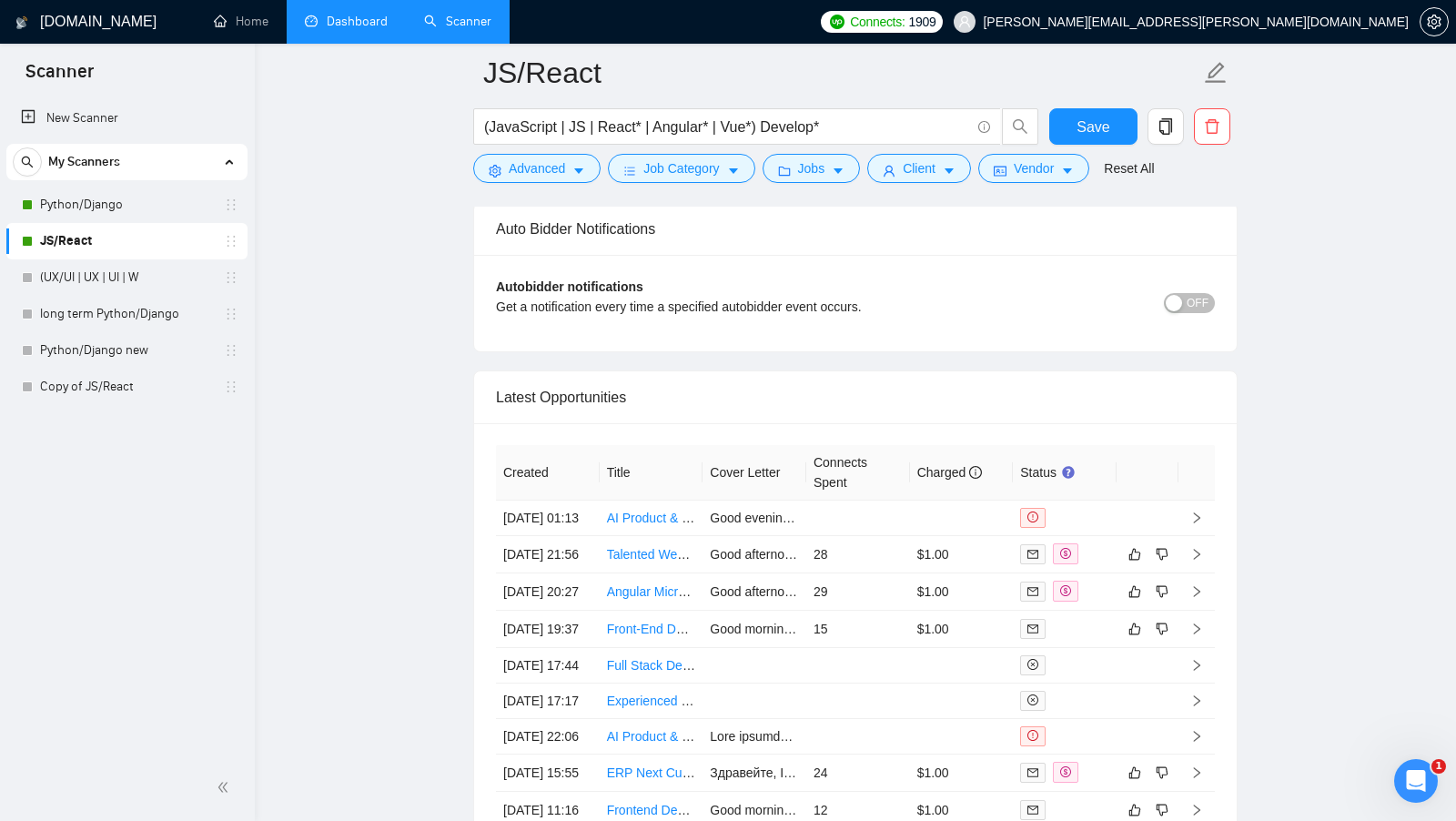
click at [358, 14] on link "Dashboard" at bounding box center [346, 21] width 83 height 16
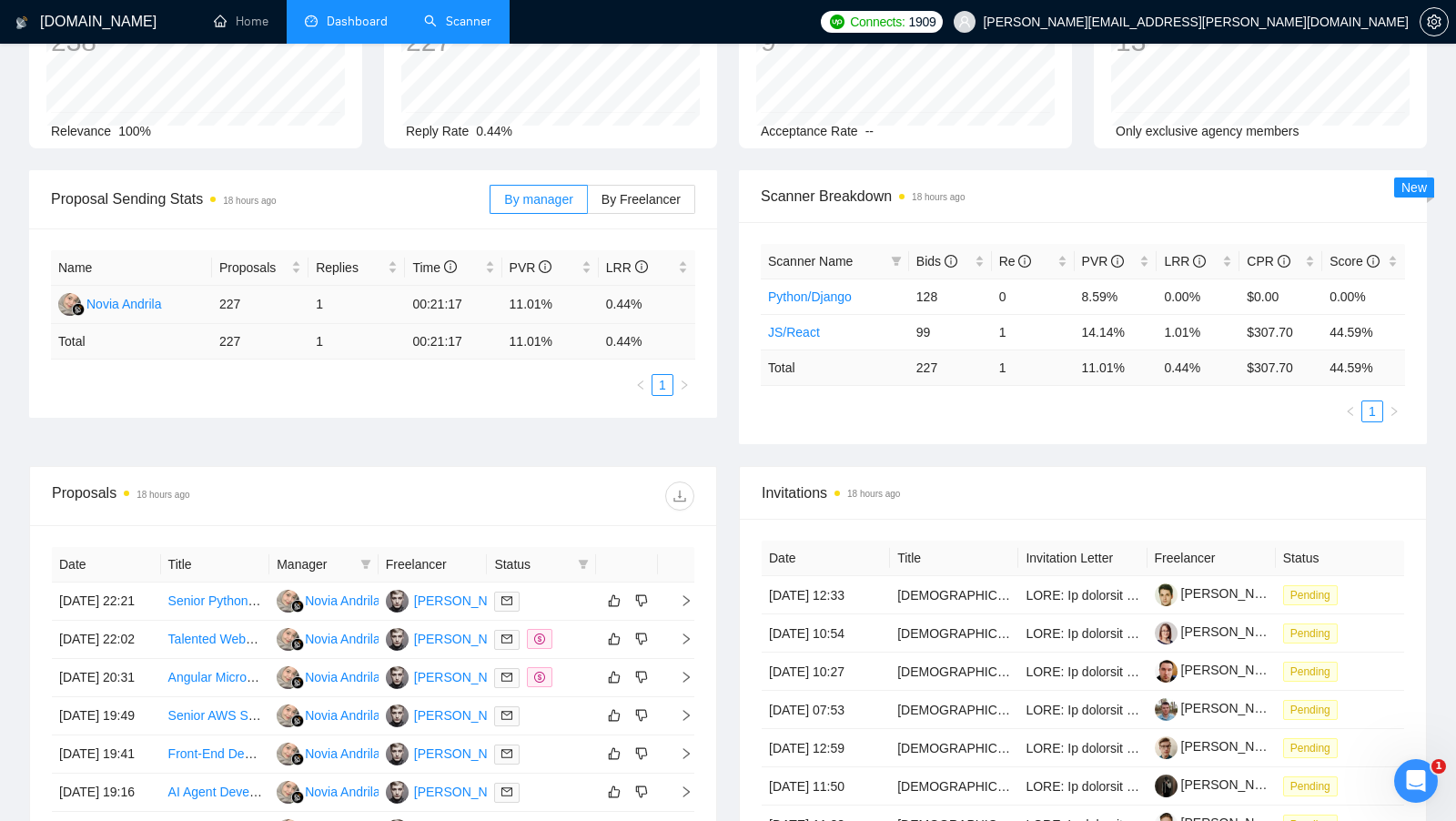
scroll to position [151, 0]
drag, startPoint x: 599, startPoint y: 298, endPoint x: 635, endPoint y: 298, distance: 36.0
click at [634, 298] on td "0.44%" at bounding box center [647, 303] width 96 height 38
click at [635, 298] on td "0.44%" at bounding box center [647, 303] width 96 height 38
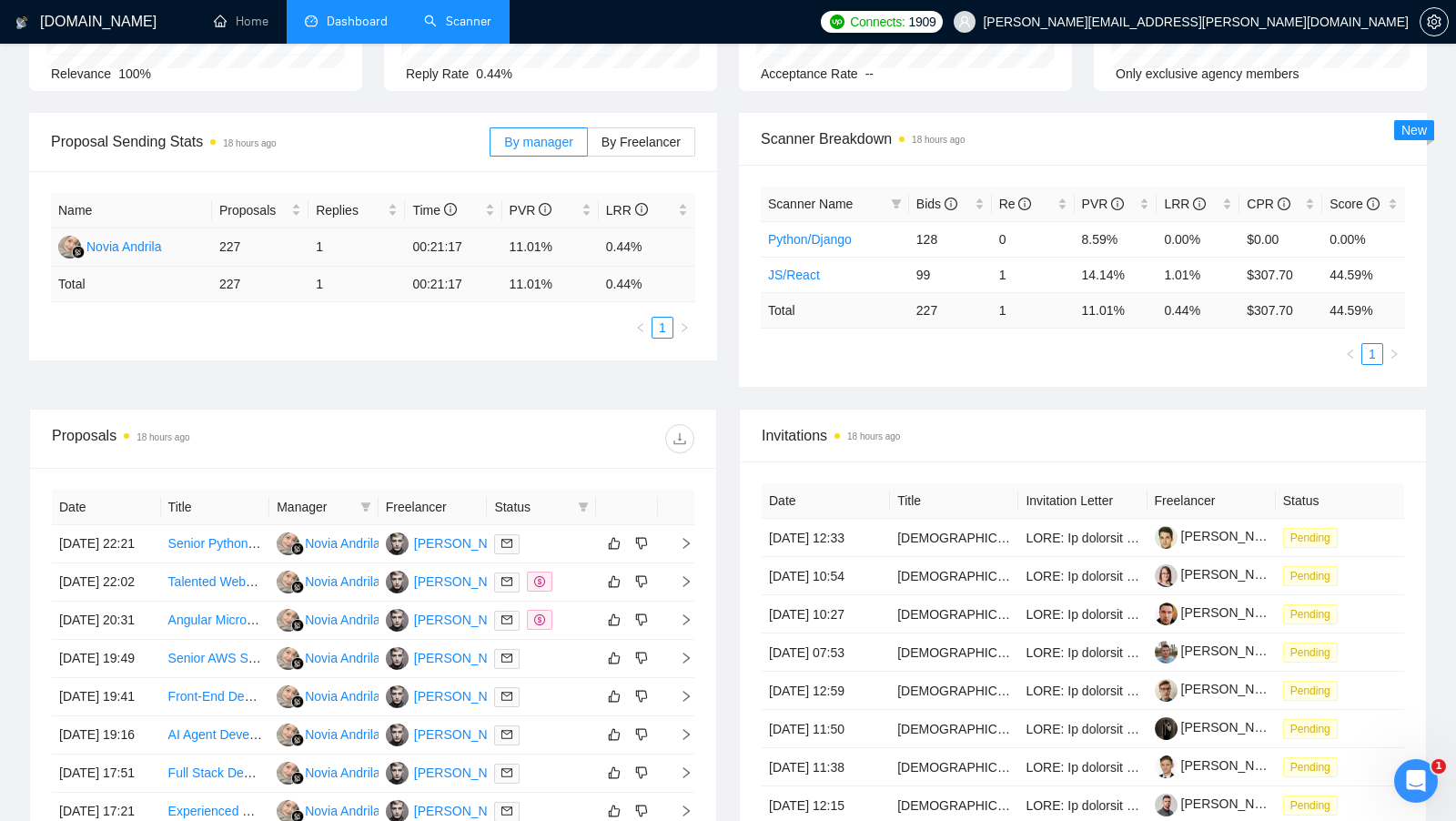
scroll to position [231, 0]
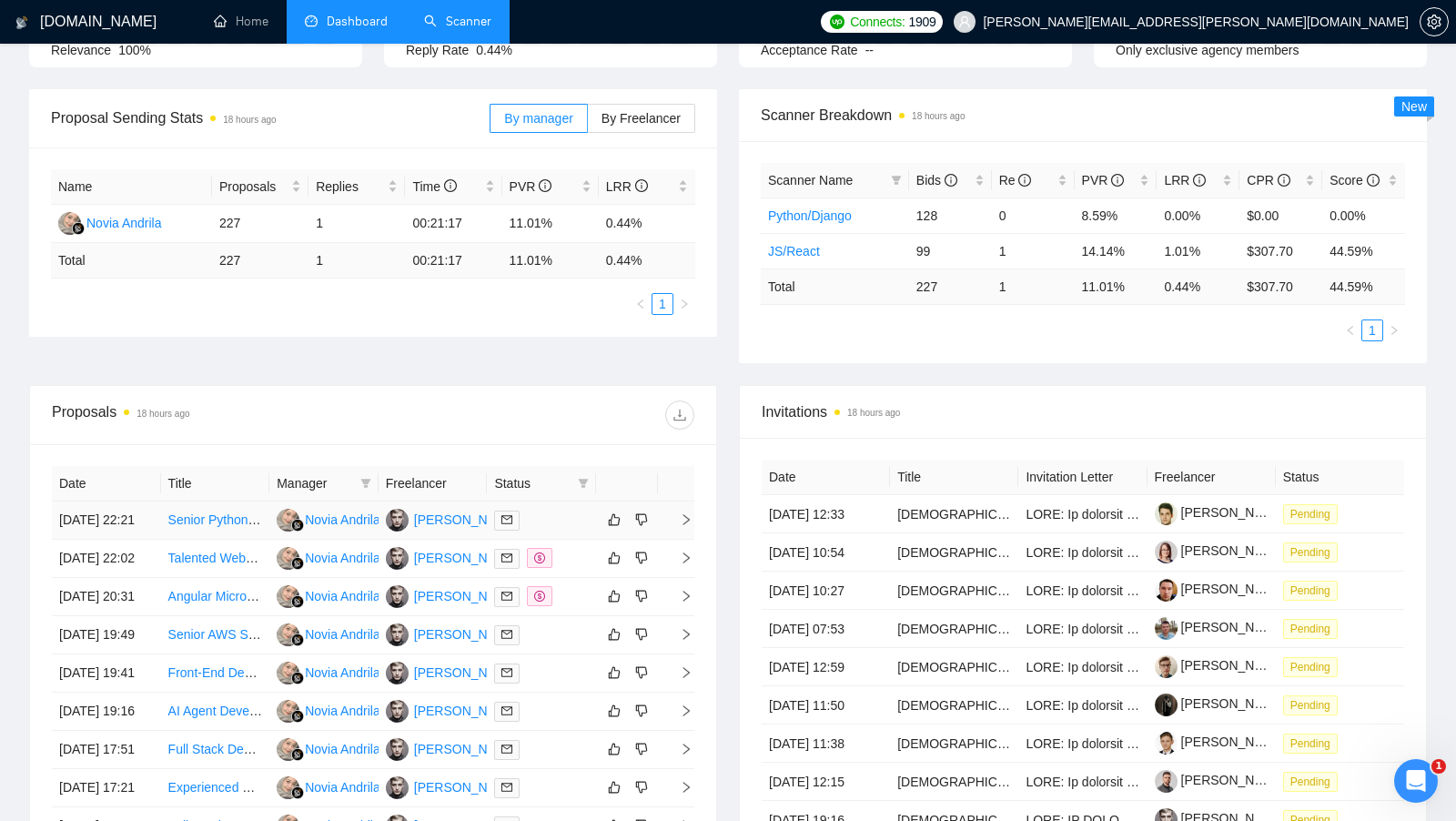
click at [586, 530] on div at bounding box center [541, 519] width 94 height 20
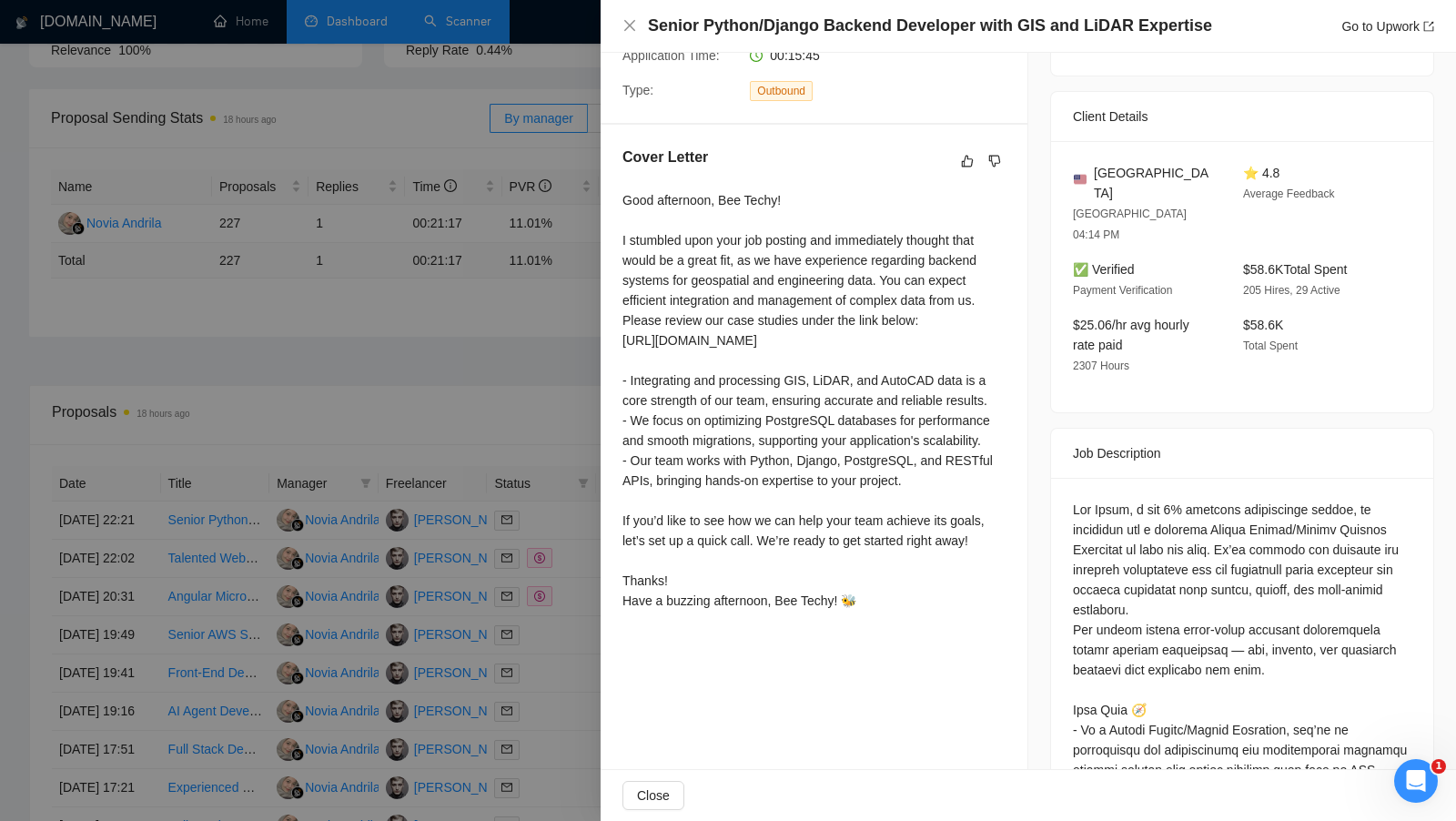
scroll to position [229, 0]
click at [474, 376] on div at bounding box center [728, 410] width 1456 height 821
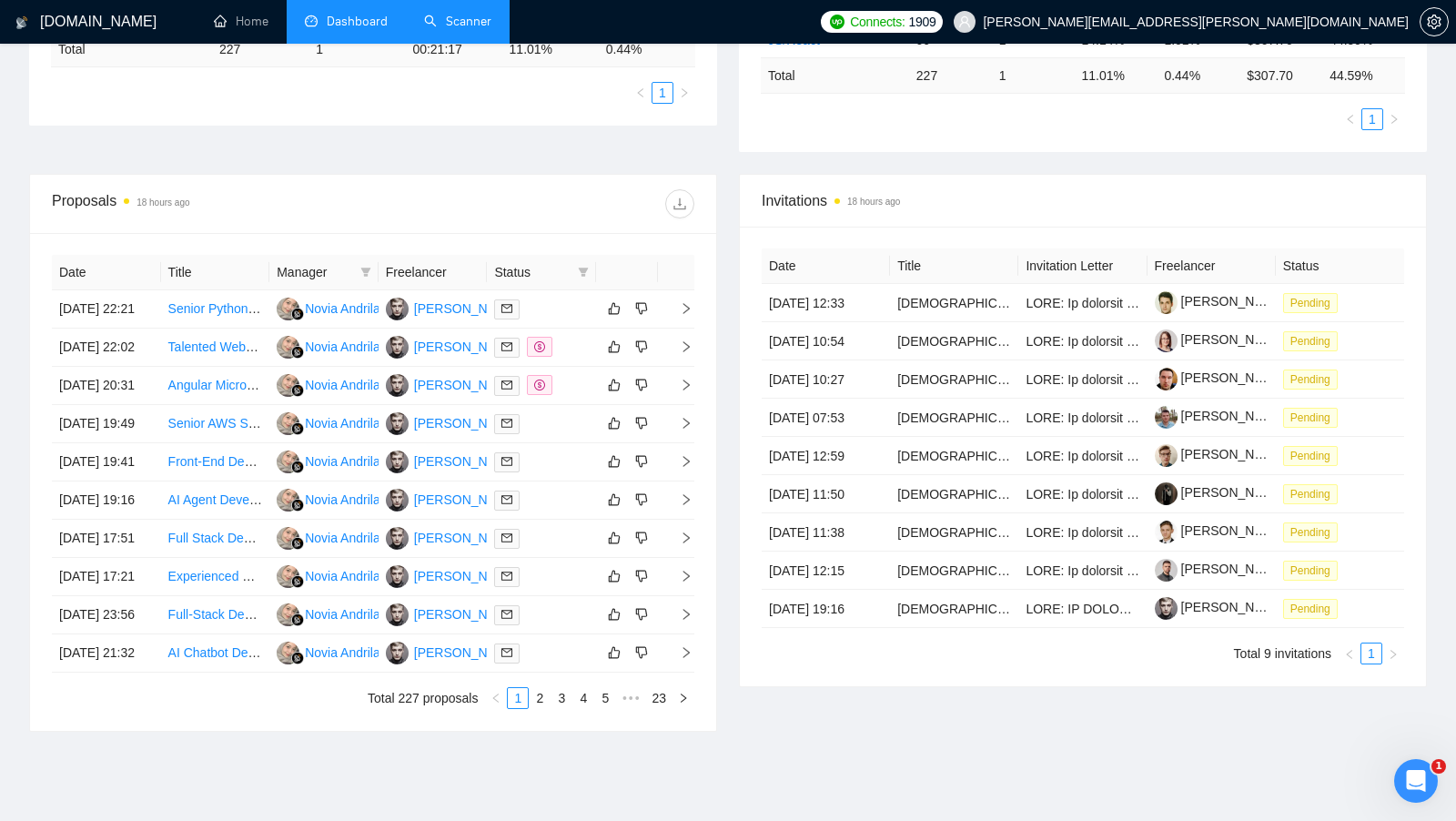
scroll to position [499, 0]
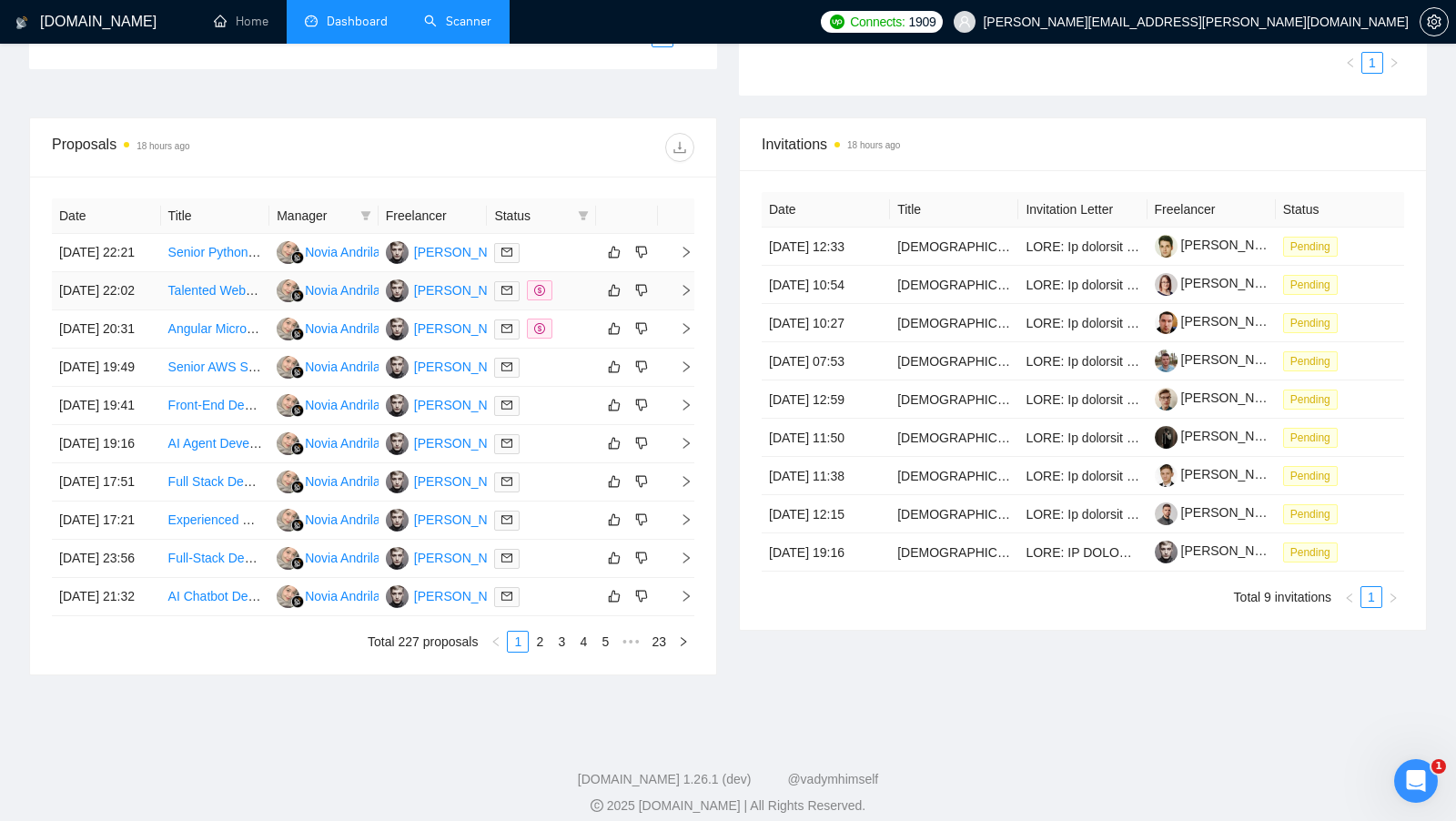
click at [573, 311] on td at bounding box center [541, 290] width 109 height 38
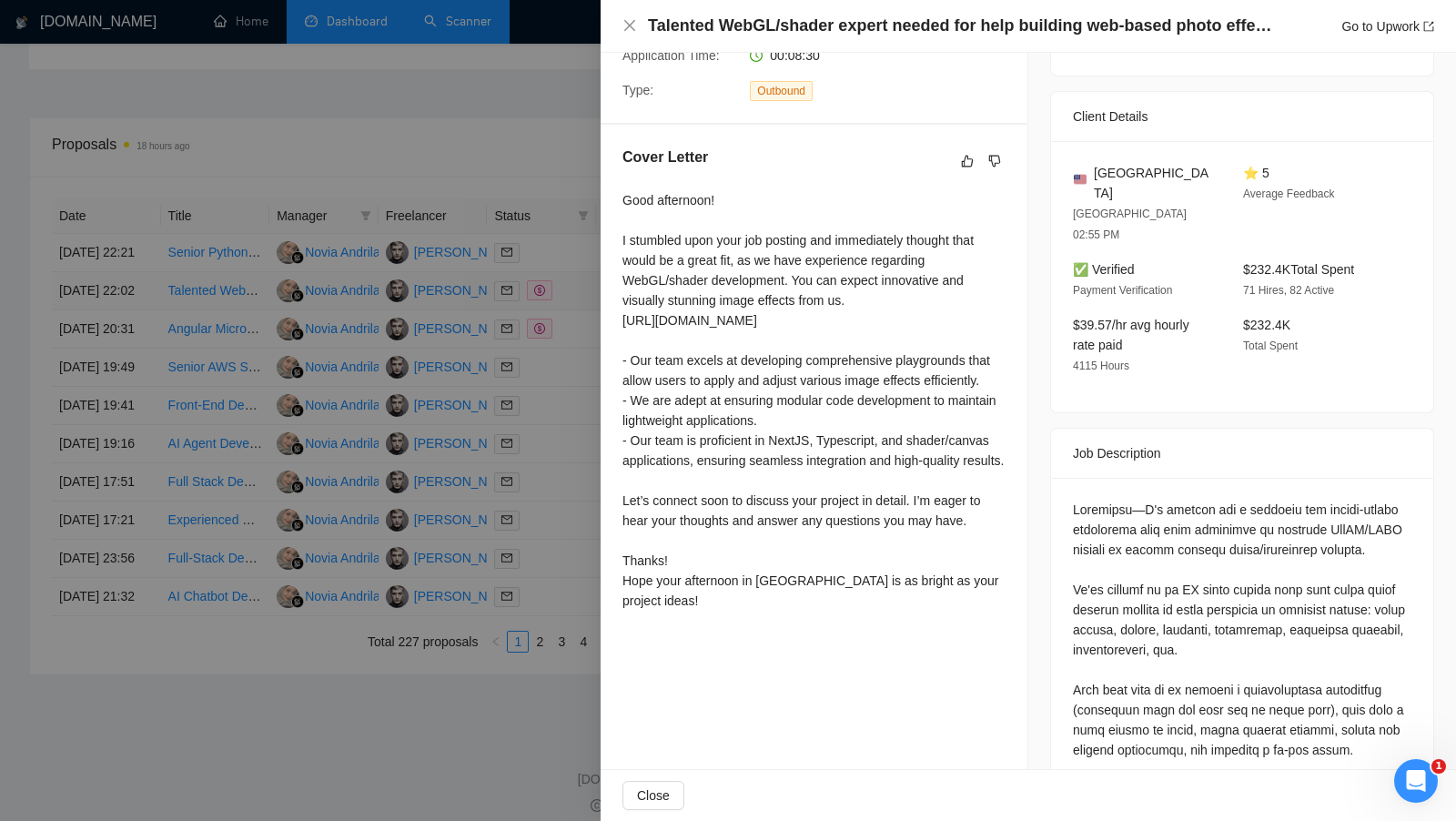
click at [573, 325] on div at bounding box center [728, 410] width 1456 height 821
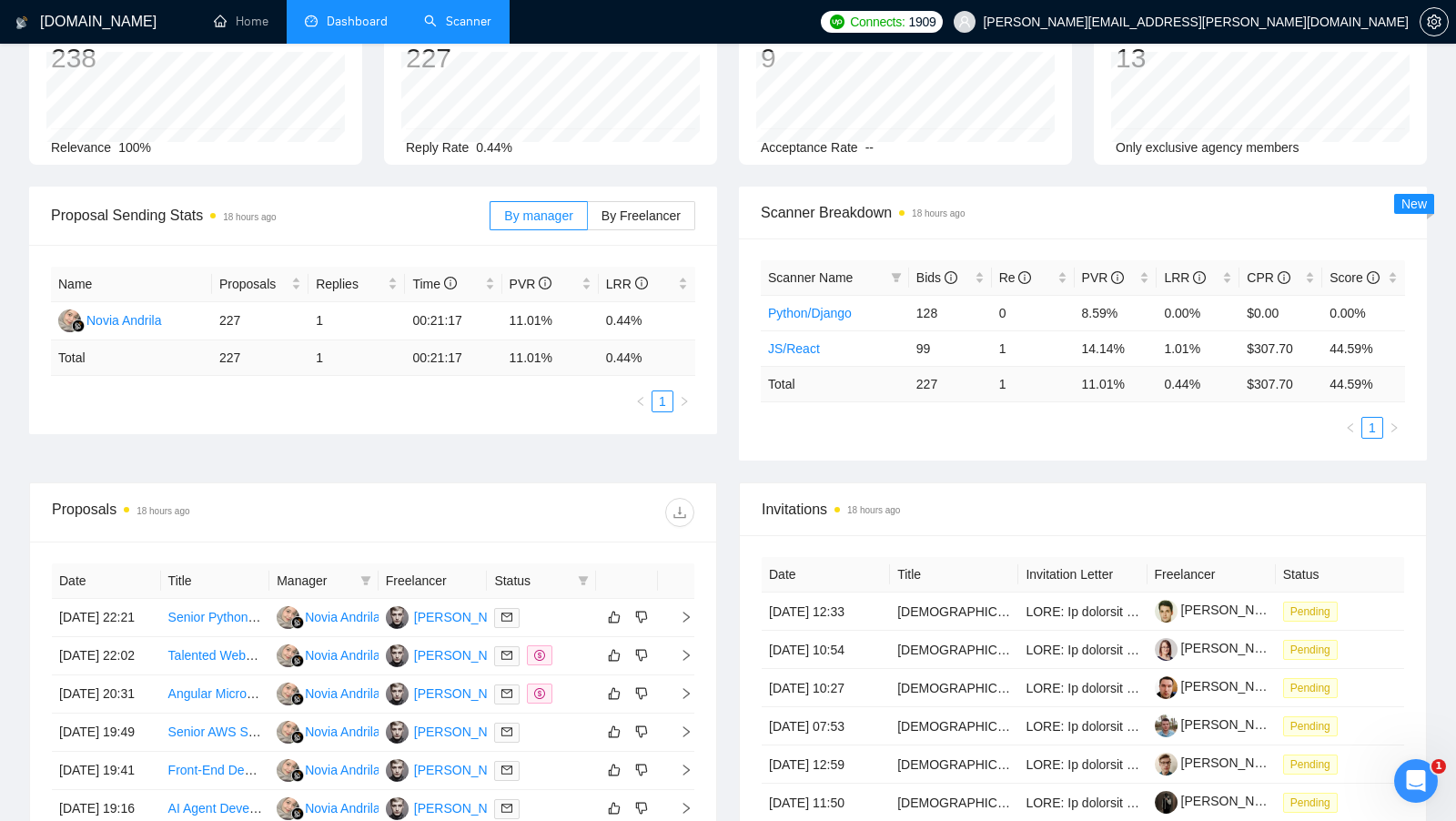
scroll to position [65, 0]
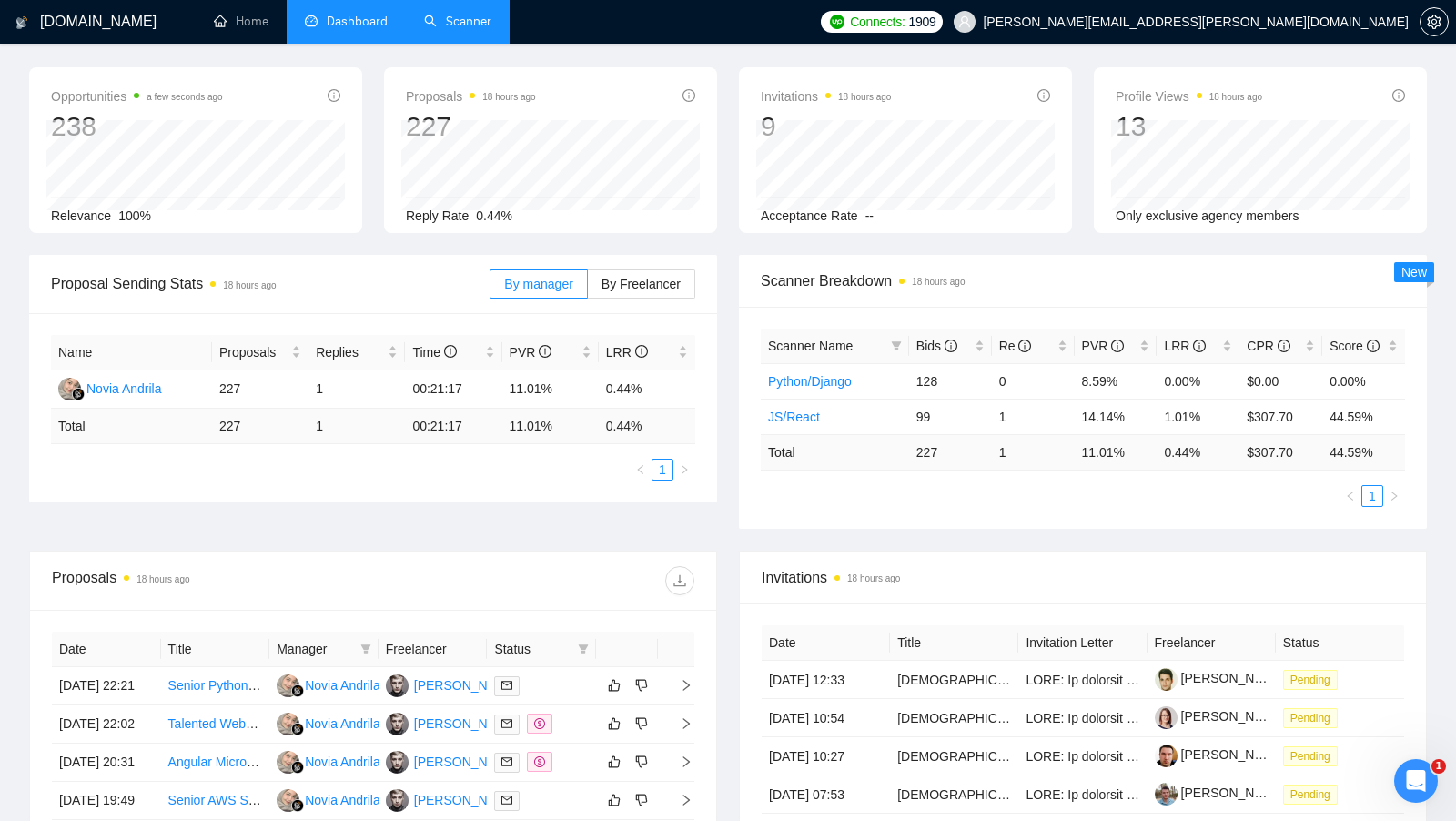
click at [473, 18] on link "Scanner" at bounding box center [457, 21] width 67 height 16
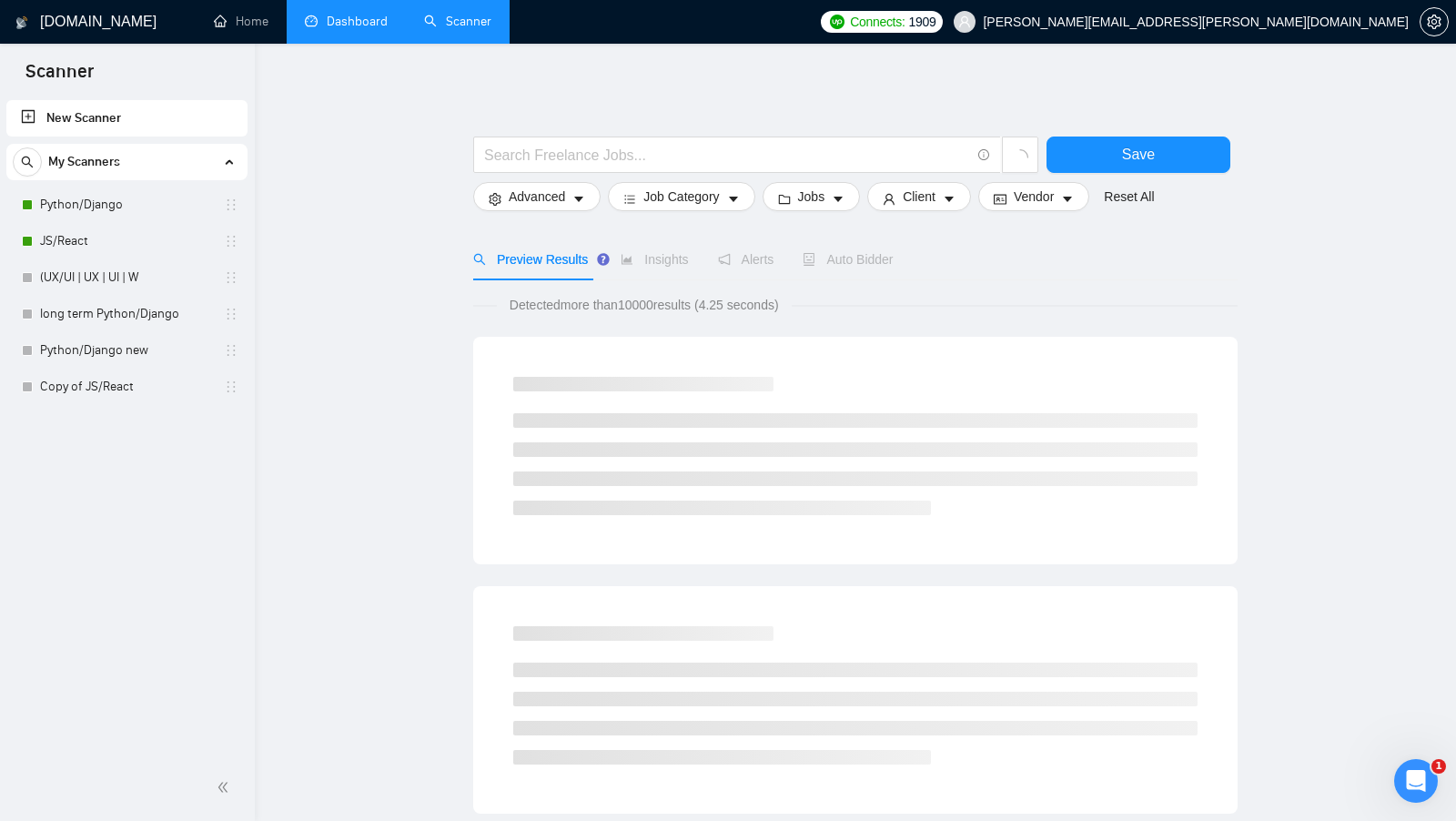
click at [424, 17] on link "Scanner" at bounding box center [457, 21] width 67 height 16
click at [368, 17] on link "Dashboard" at bounding box center [346, 21] width 83 height 16
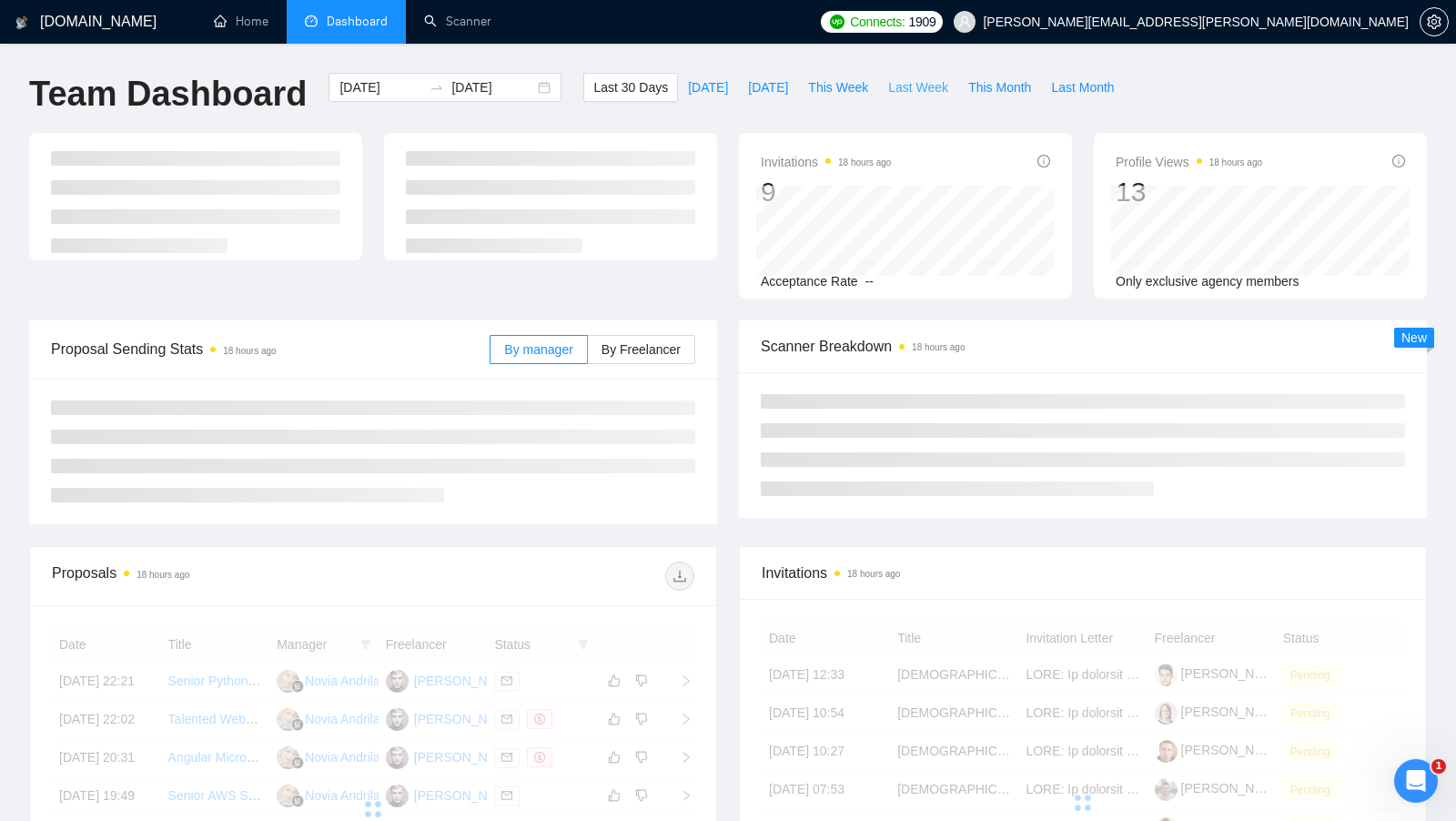
click at [900, 93] on span "Last Week" at bounding box center [918, 87] width 60 height 20
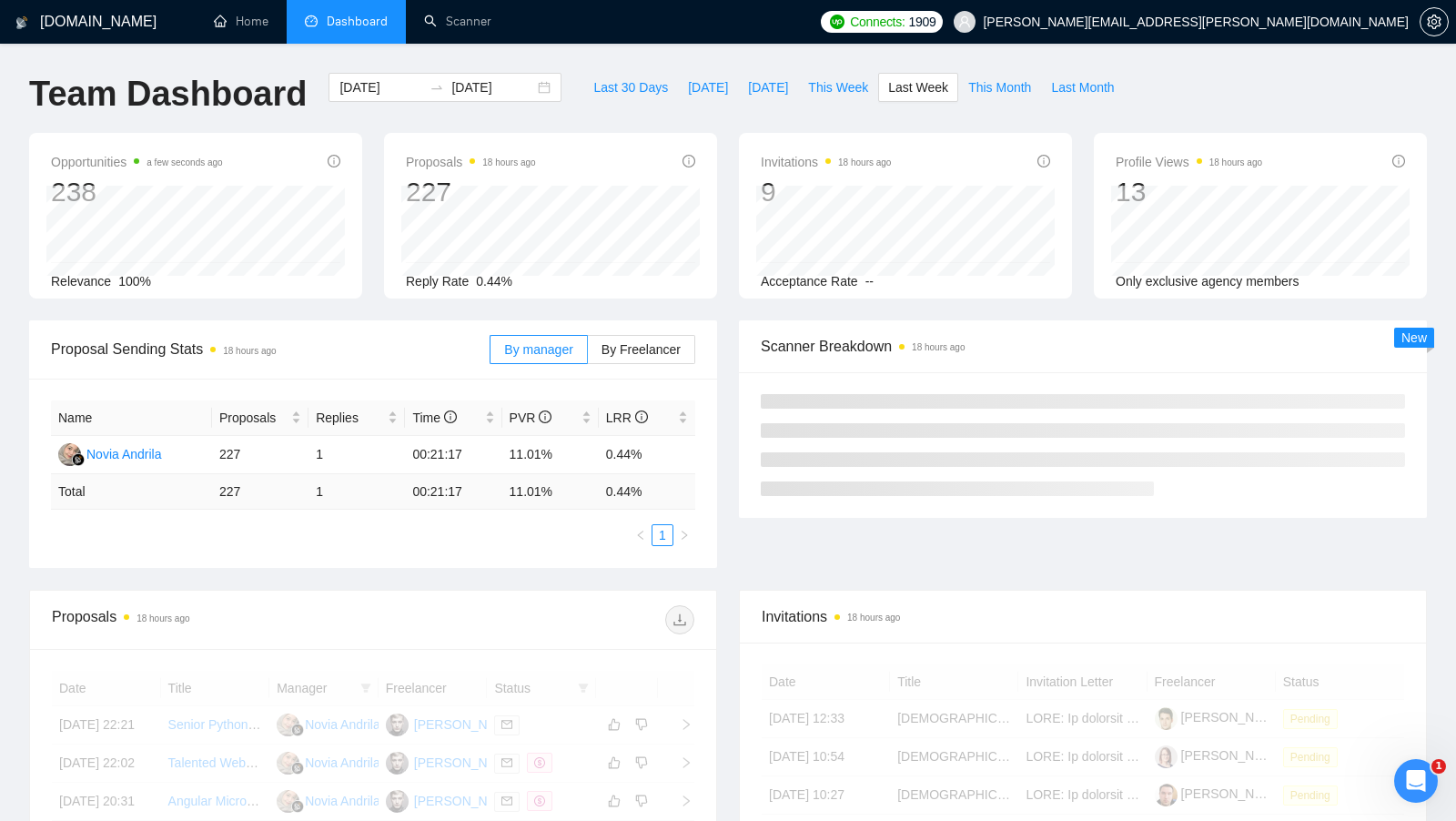
type input "[DATE]"
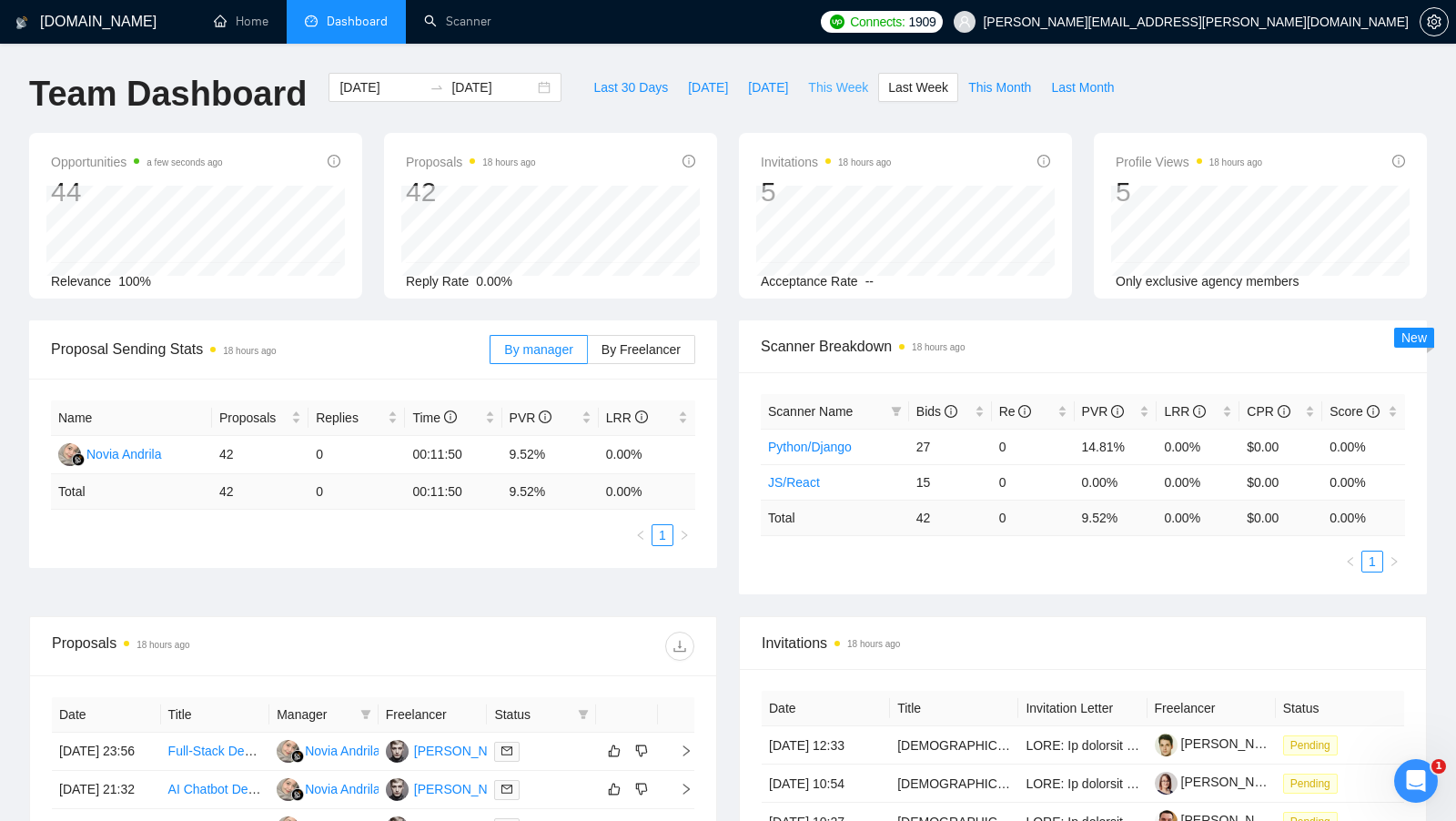
click at [834, 95] on span "This Week" at bounding box center [839, 87] width 60 height 20
type input "[DATE]"
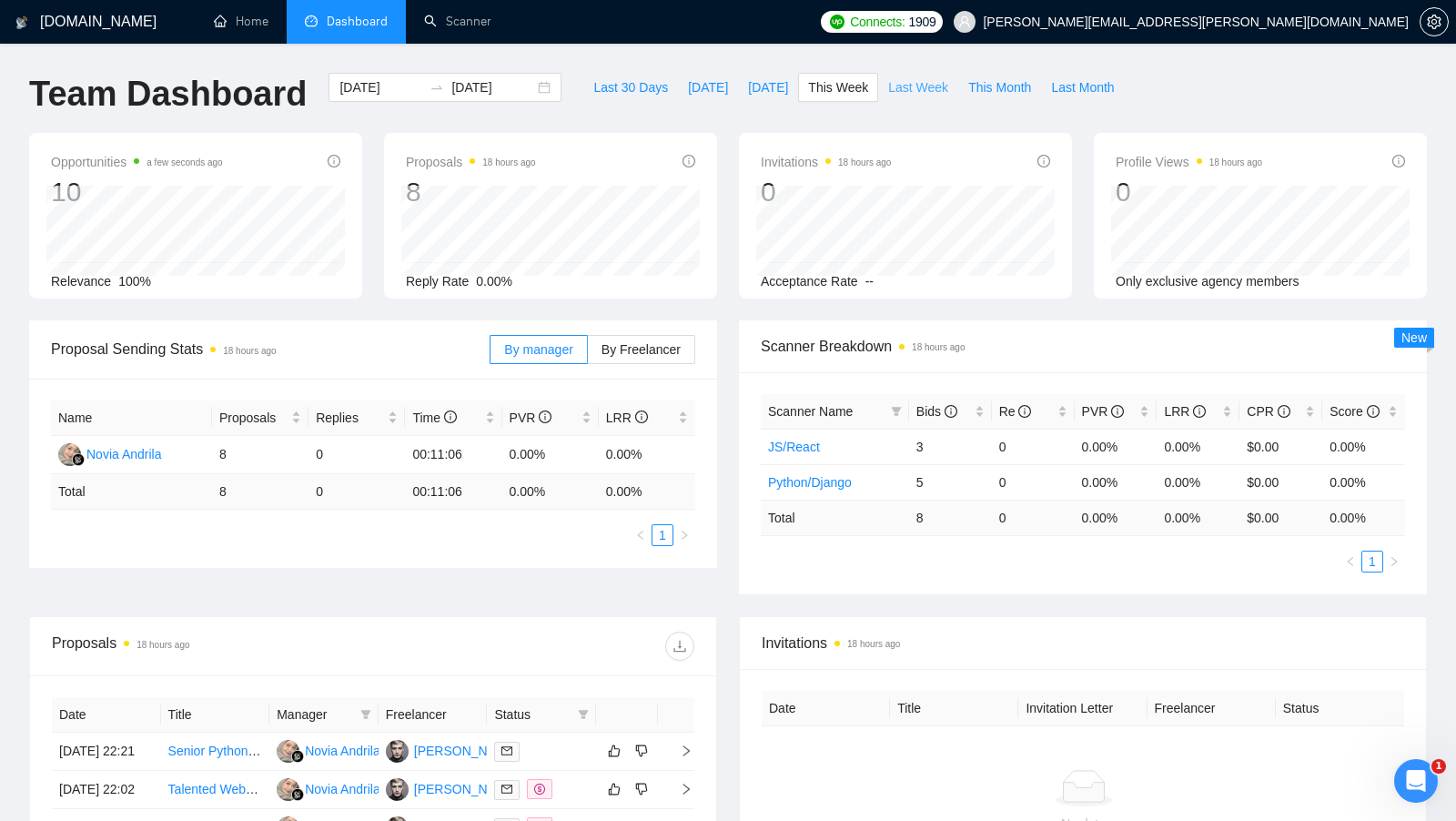
click at [917, 78] on span "Last Week" at bounding box center [918, 87] width 60 height 20
type input "[DATE]"
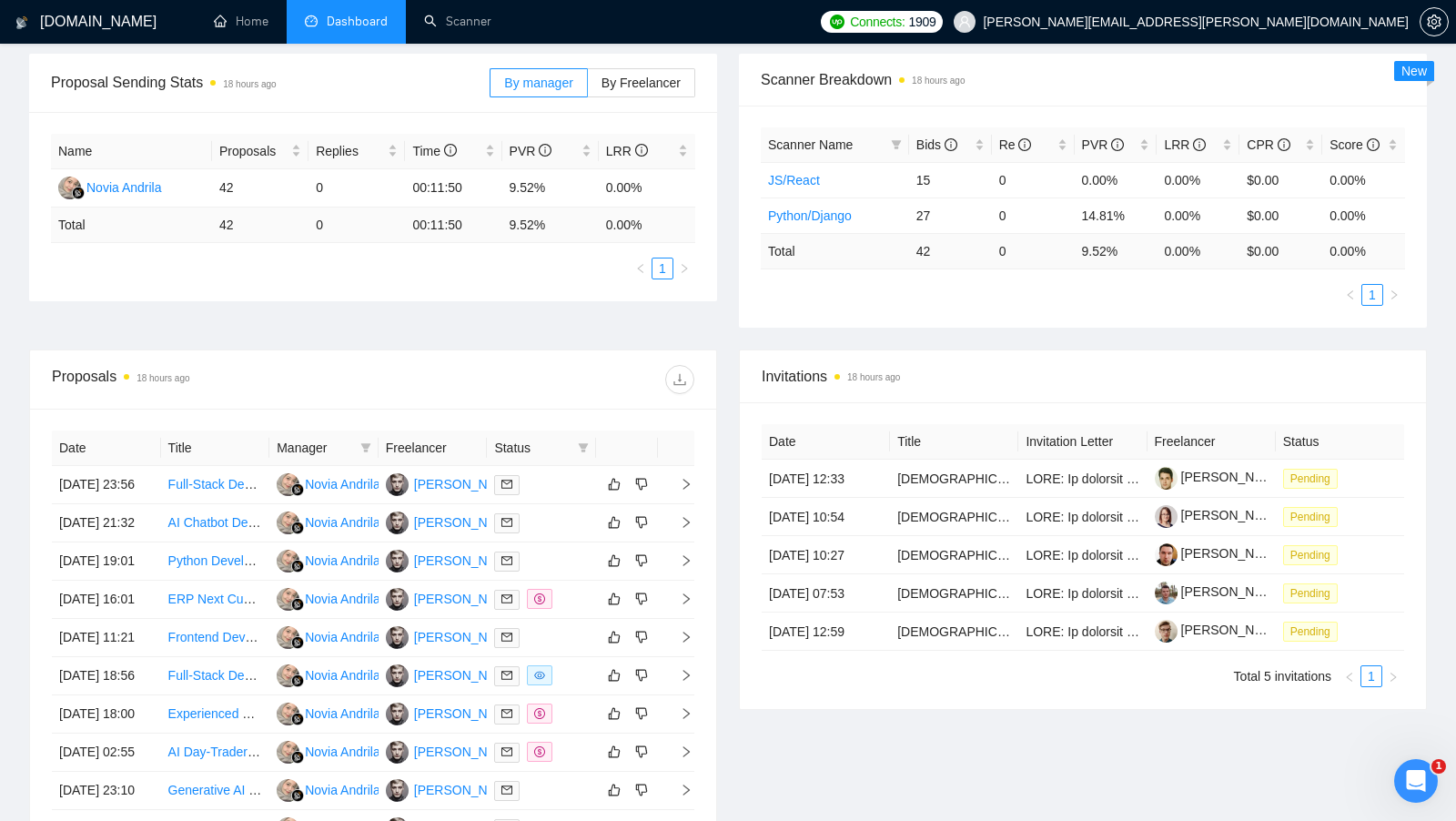
scroll to position [268, 0]
click at [462, 20] on link "Scanner" at bounding box center [457, 21] width 67 height 16
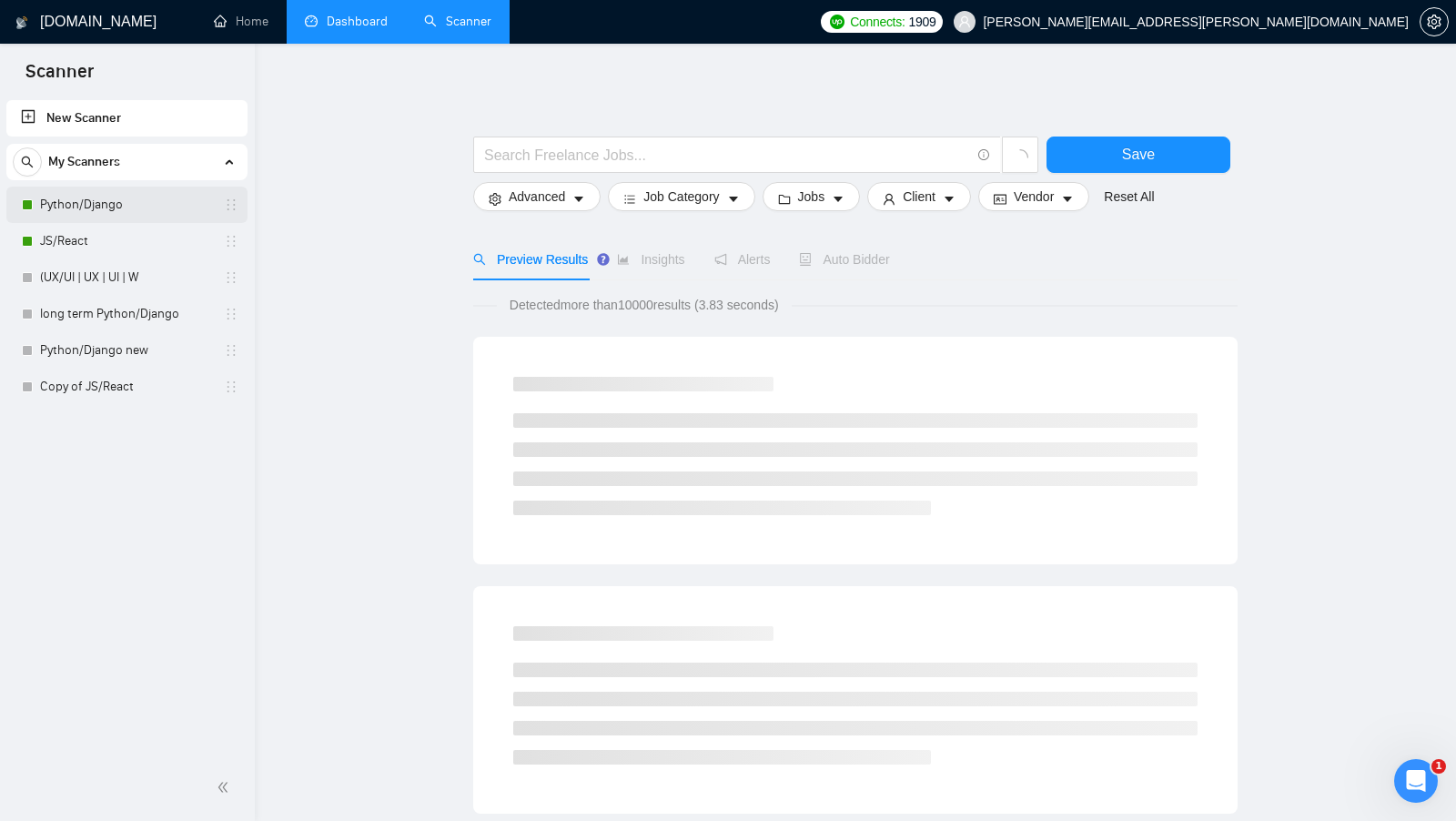
click at [142, 220] on link "Python/Django" at bounding box center [126, 205] width 172 height 36
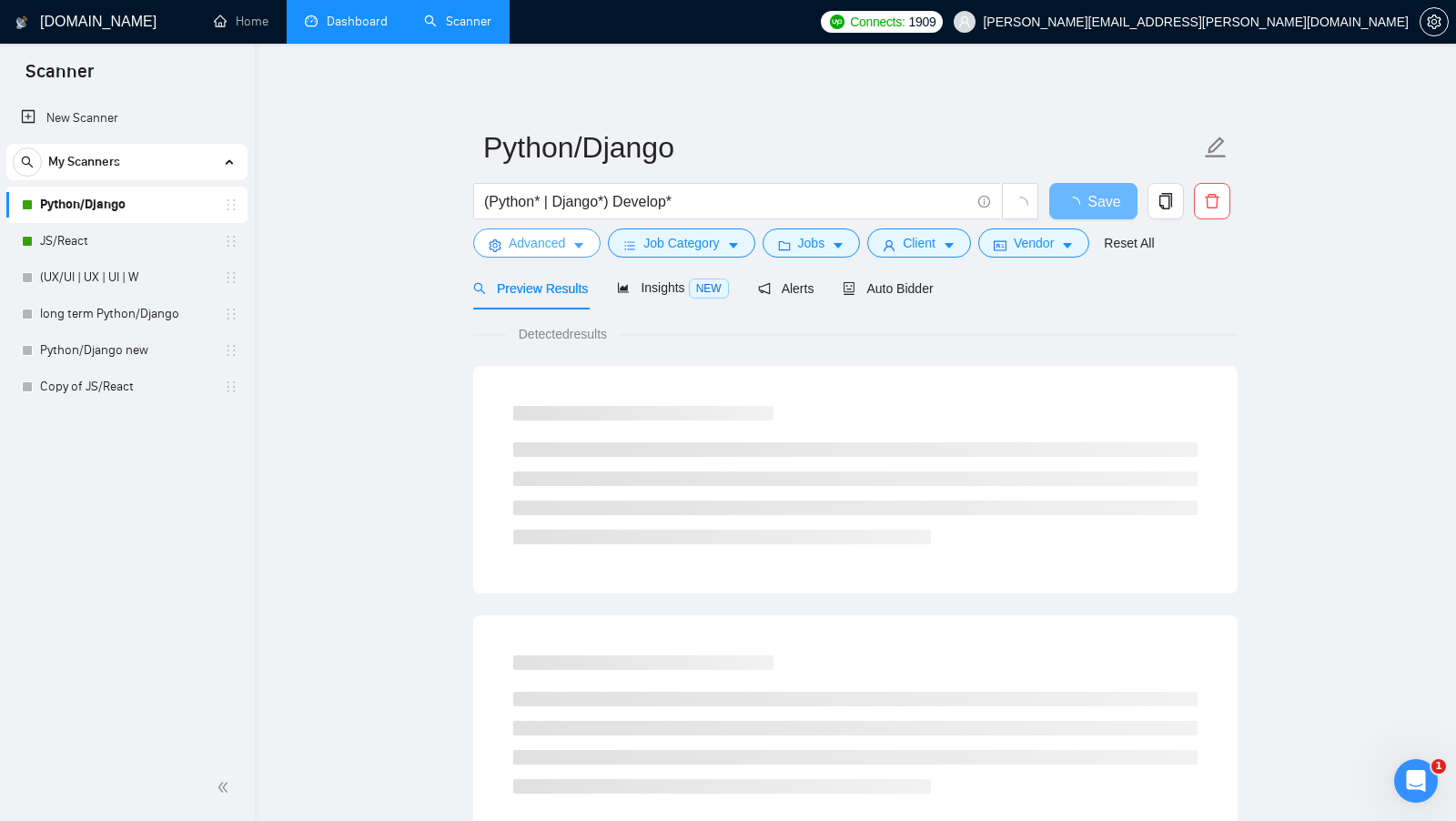
click at [582, 256] on button "Advanced" at bounding box center [537, 243] width 128 height 29
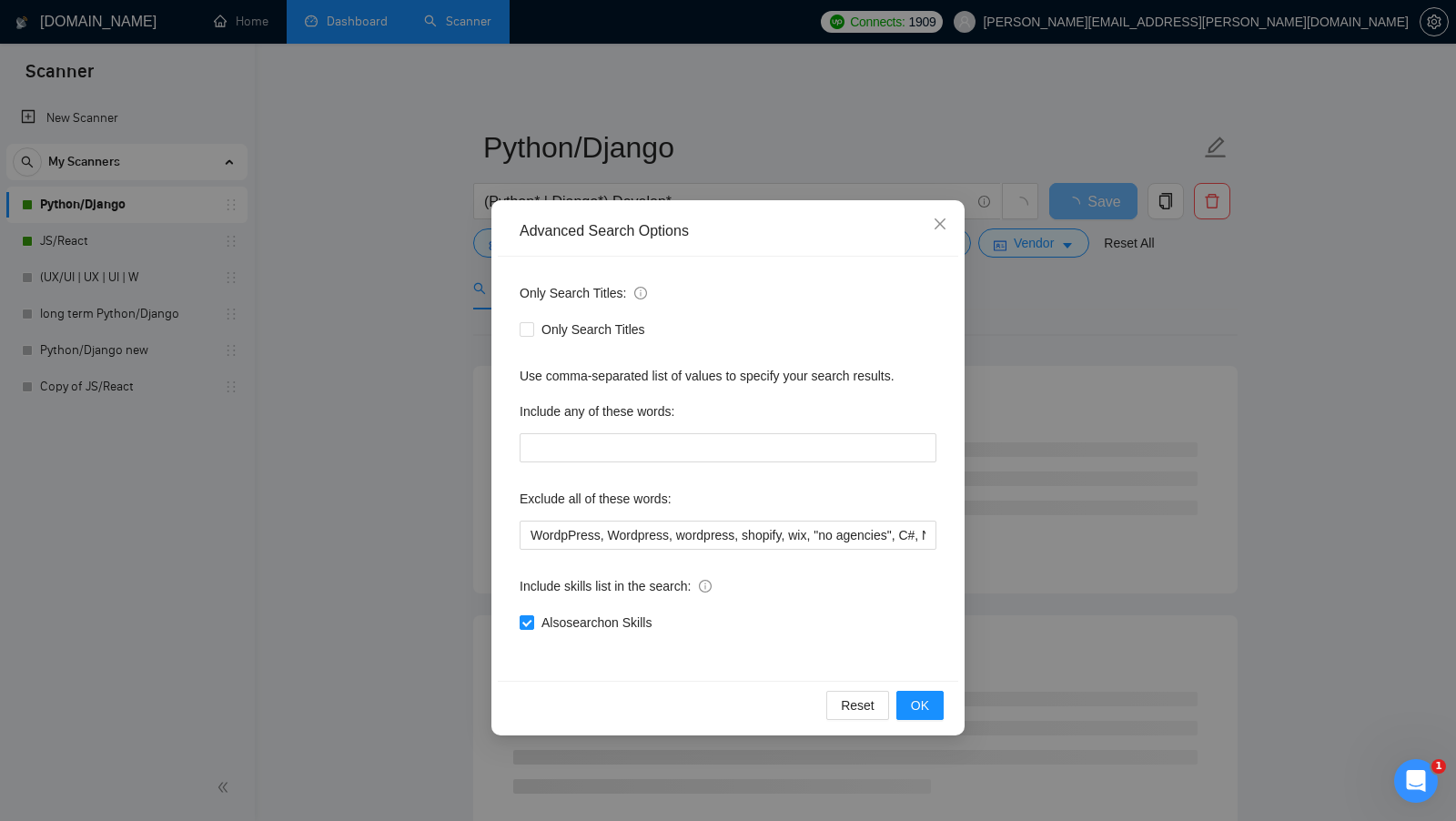
click at [421, 300] on div "Advanced Search Options Only Search Titles: Only Search Titles Use comma-separa…" at bounding box center [728, 410] width 1456 height 821
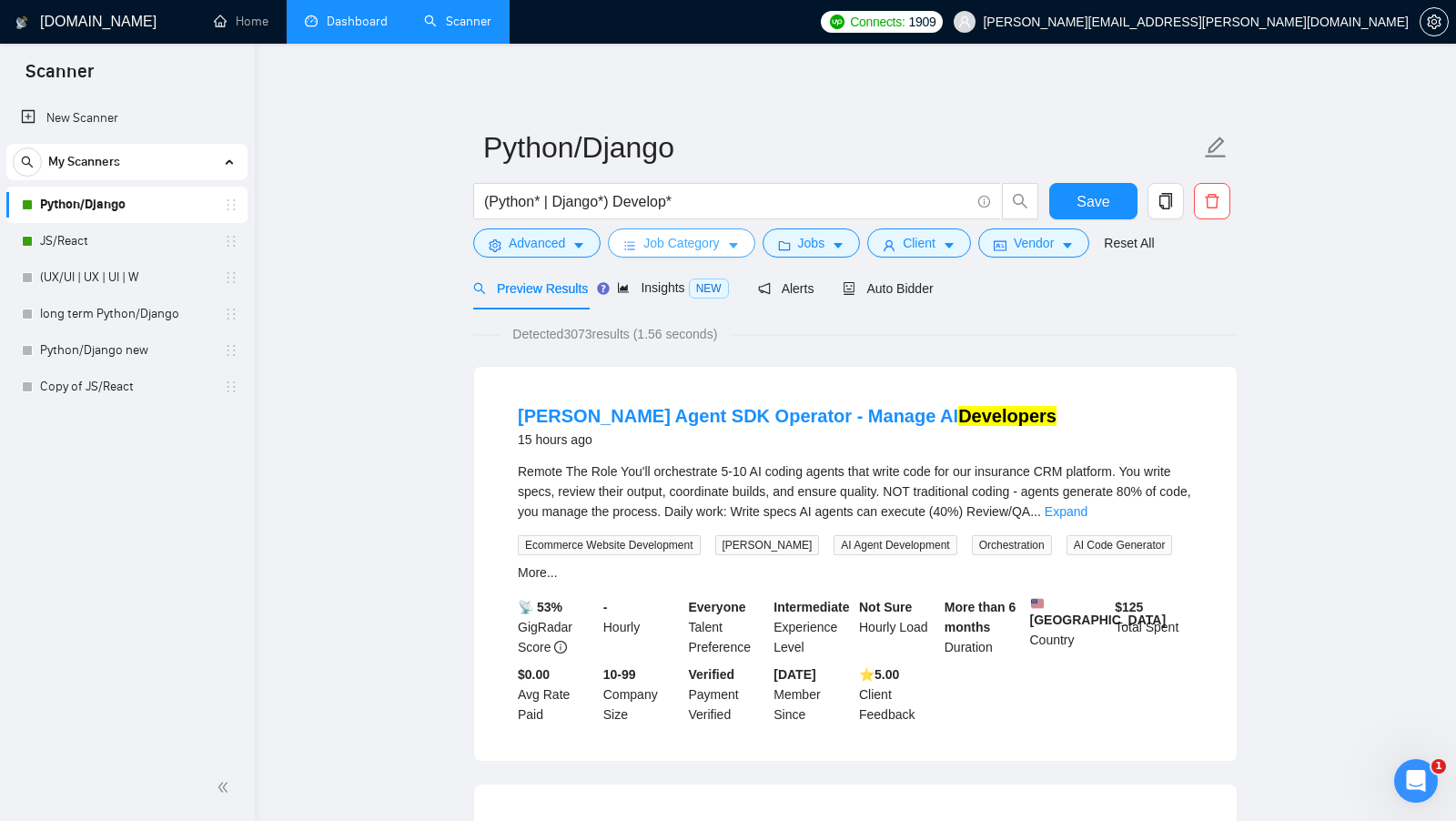
click at [655, 239] on span "Job Category" at bounding box center [681, 243] width 76 height 20
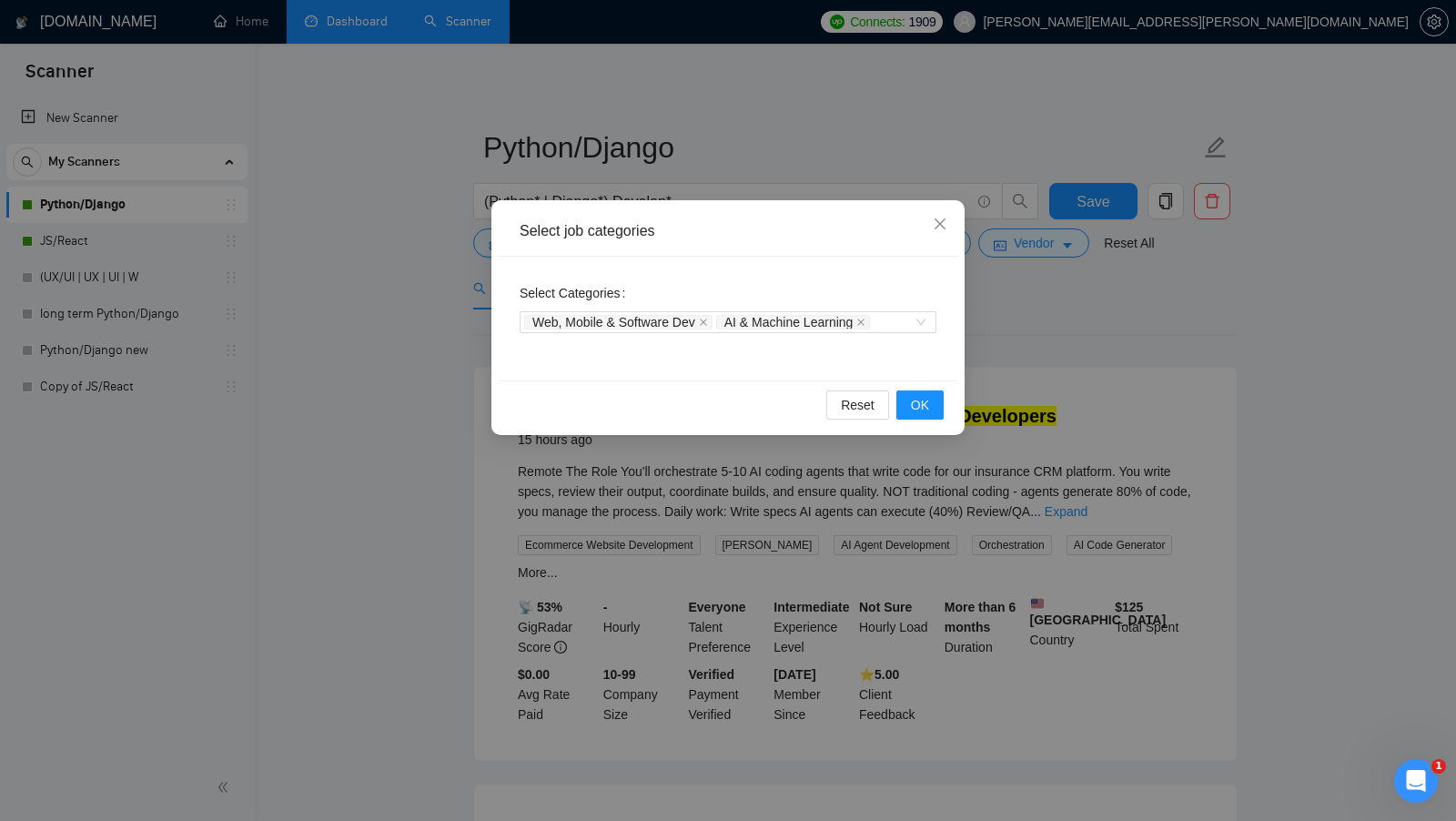
click at [1053, 300] on div "Select job categories Select Categories Web, Mobile & Software Dev AI & Machine…" at bounding box center [728, 410] width 1456 height 821
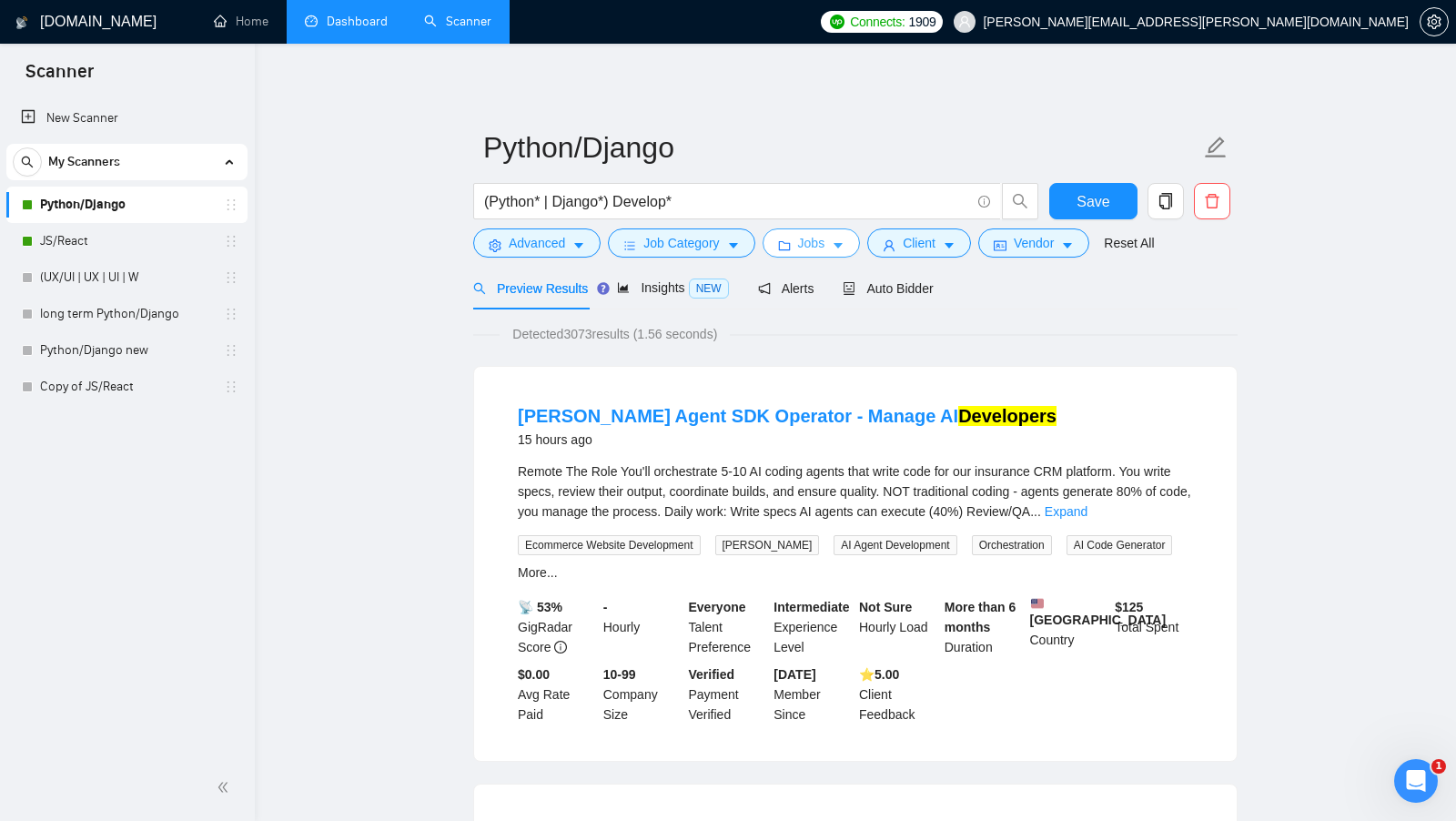
click at [831, 252] on button "Jobs" at bounding box center [811, 243] width 98 height 29
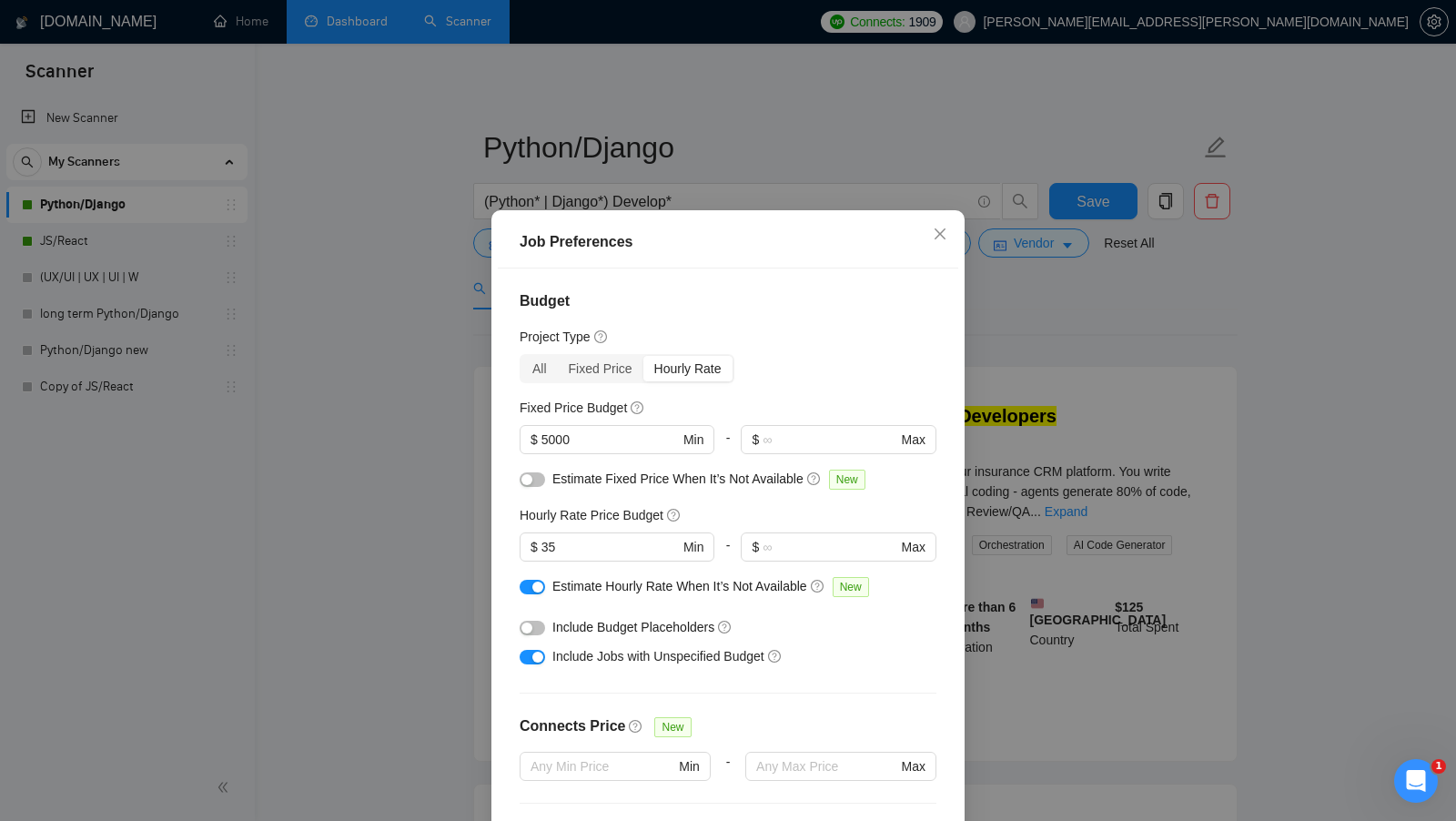
scroll to position [449, 0]
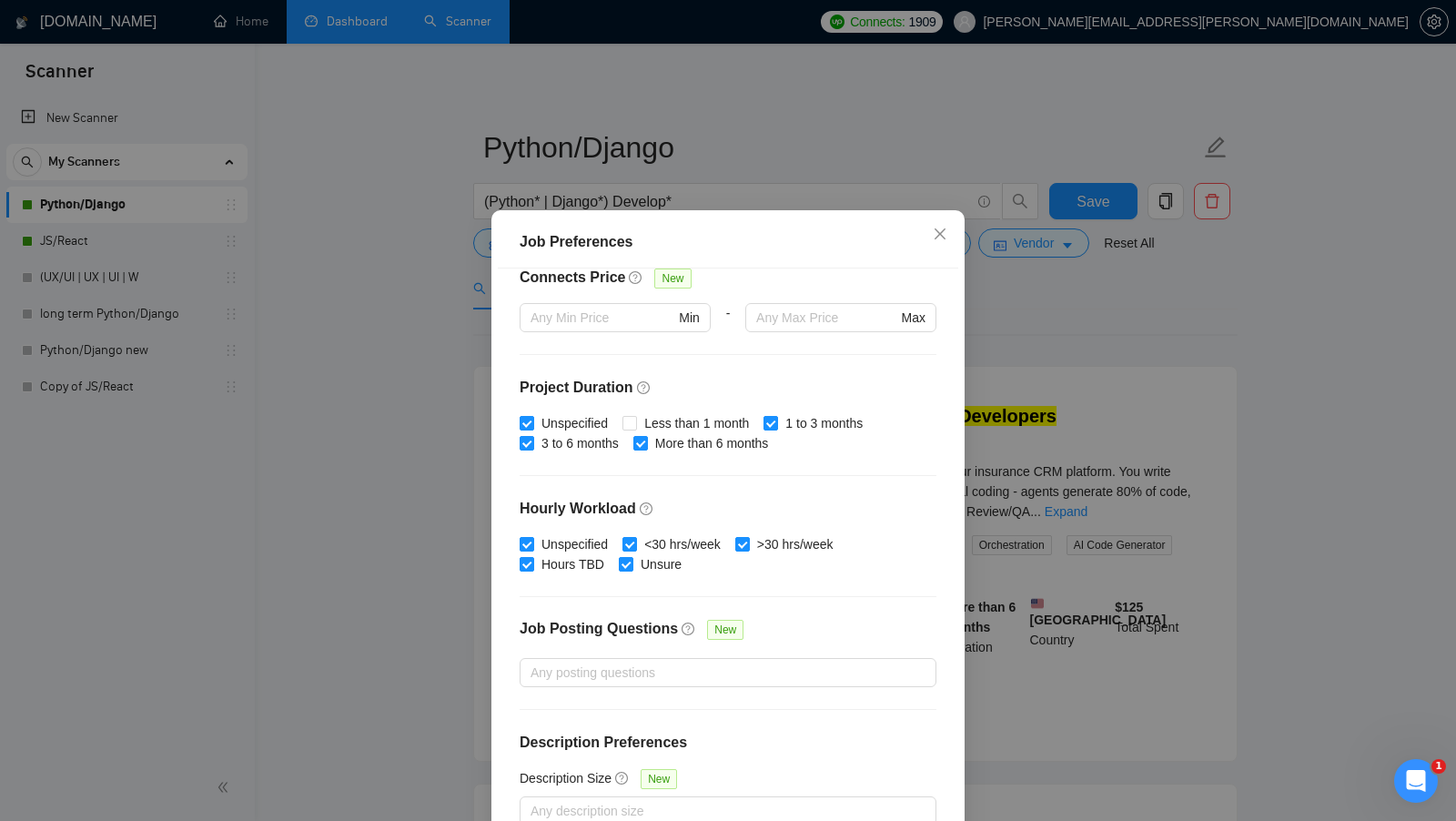
click at [1074, 512] on div "Job Preferences Budget Project Type All Fixed Price Hourly Rate Fixed Price Bud…" at bounding box center [728, 410] width 1456 height 821
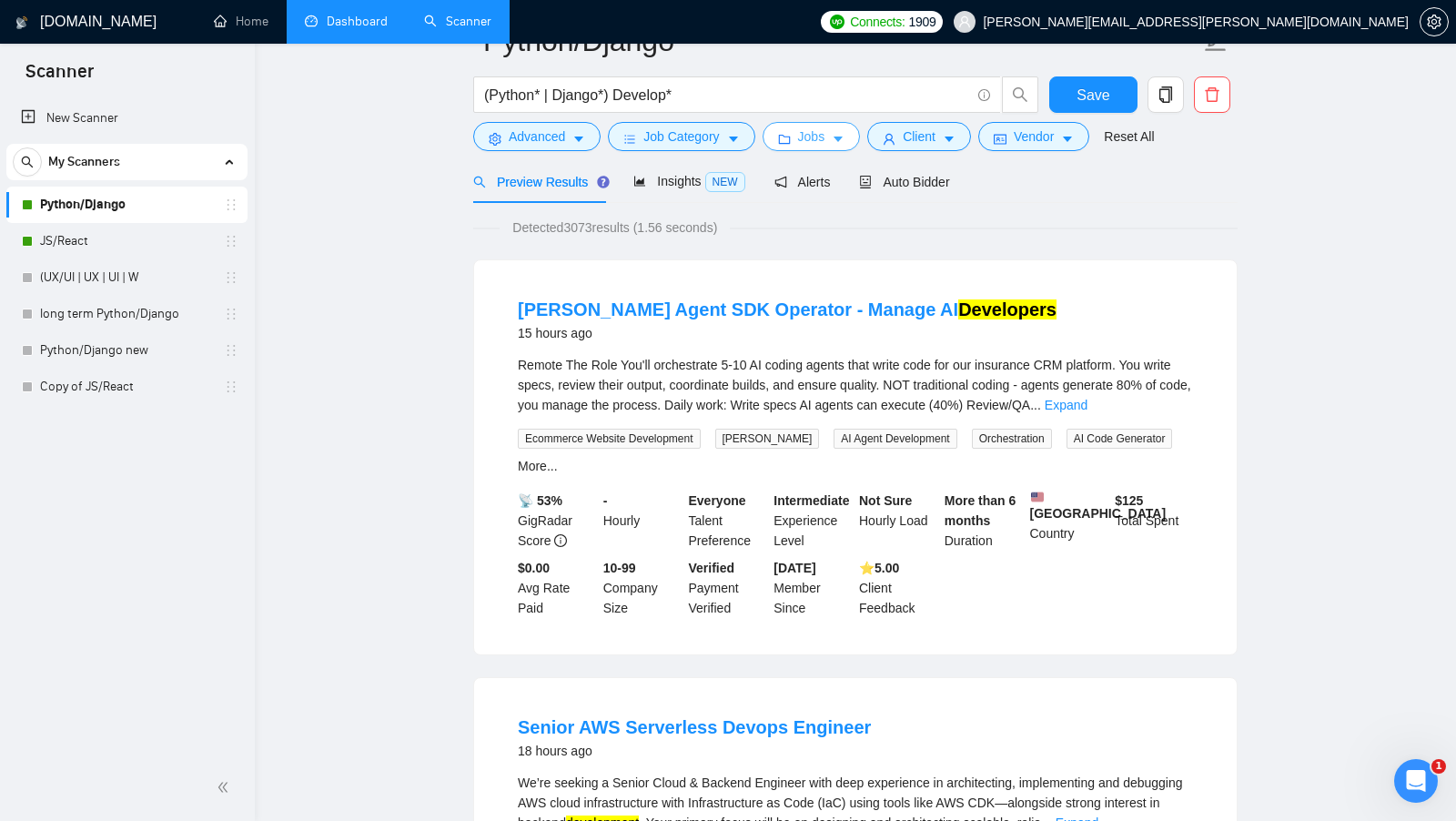
scroll to position [0, 0]
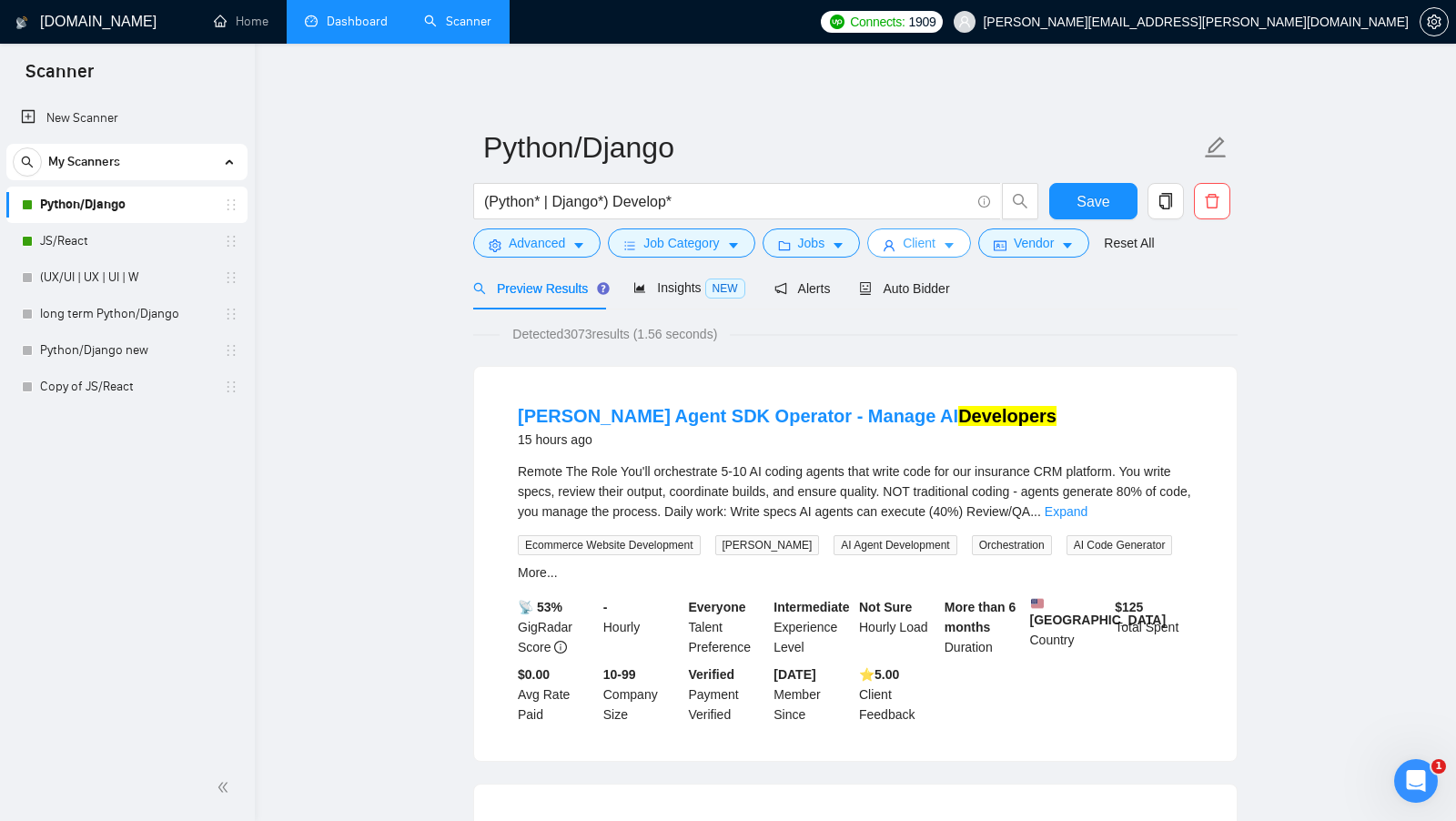
click at [927, 241] on span "Client" at bounding box center [919, 243] width 33 height 20
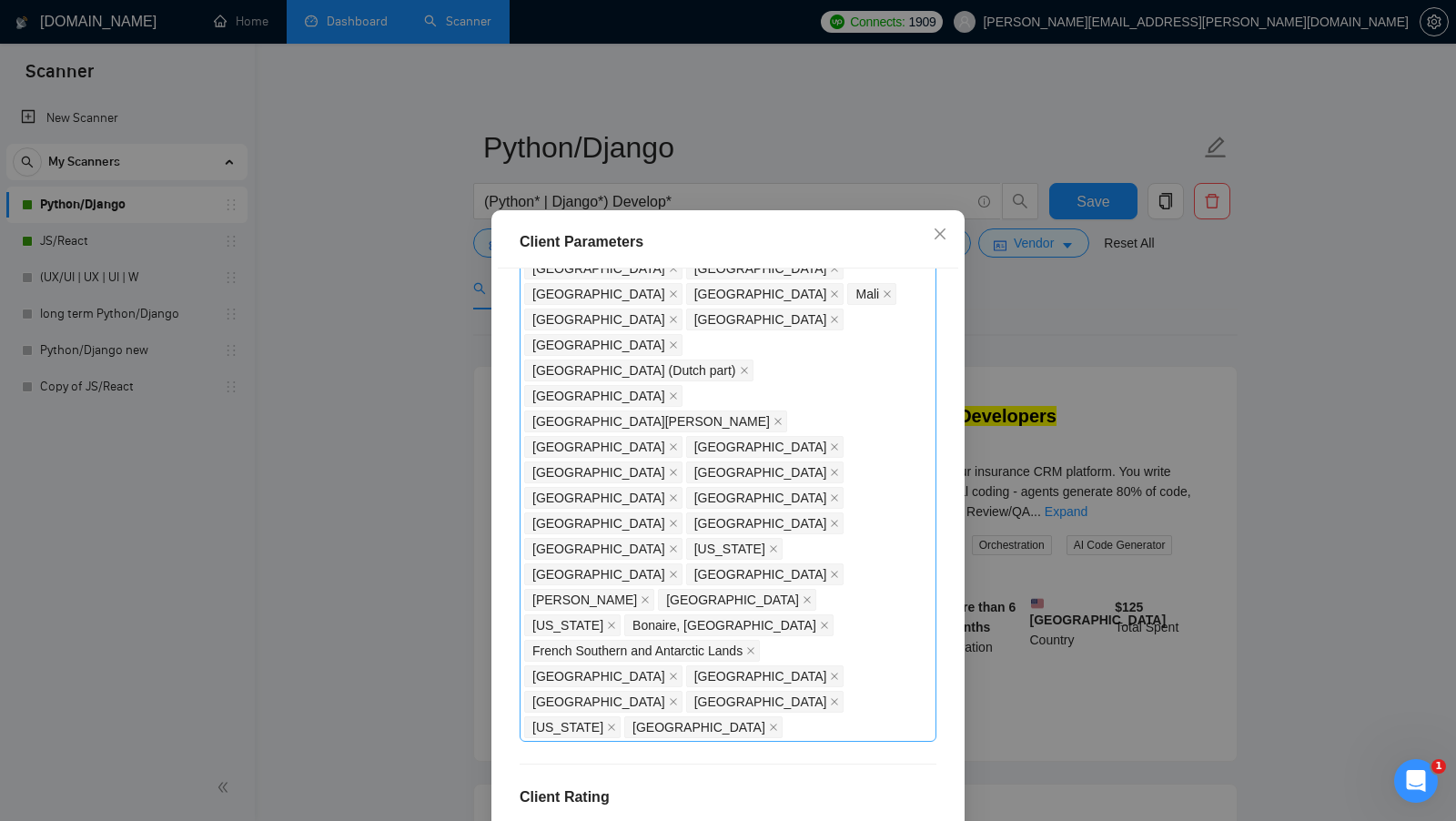
scroll to position [101, 0]
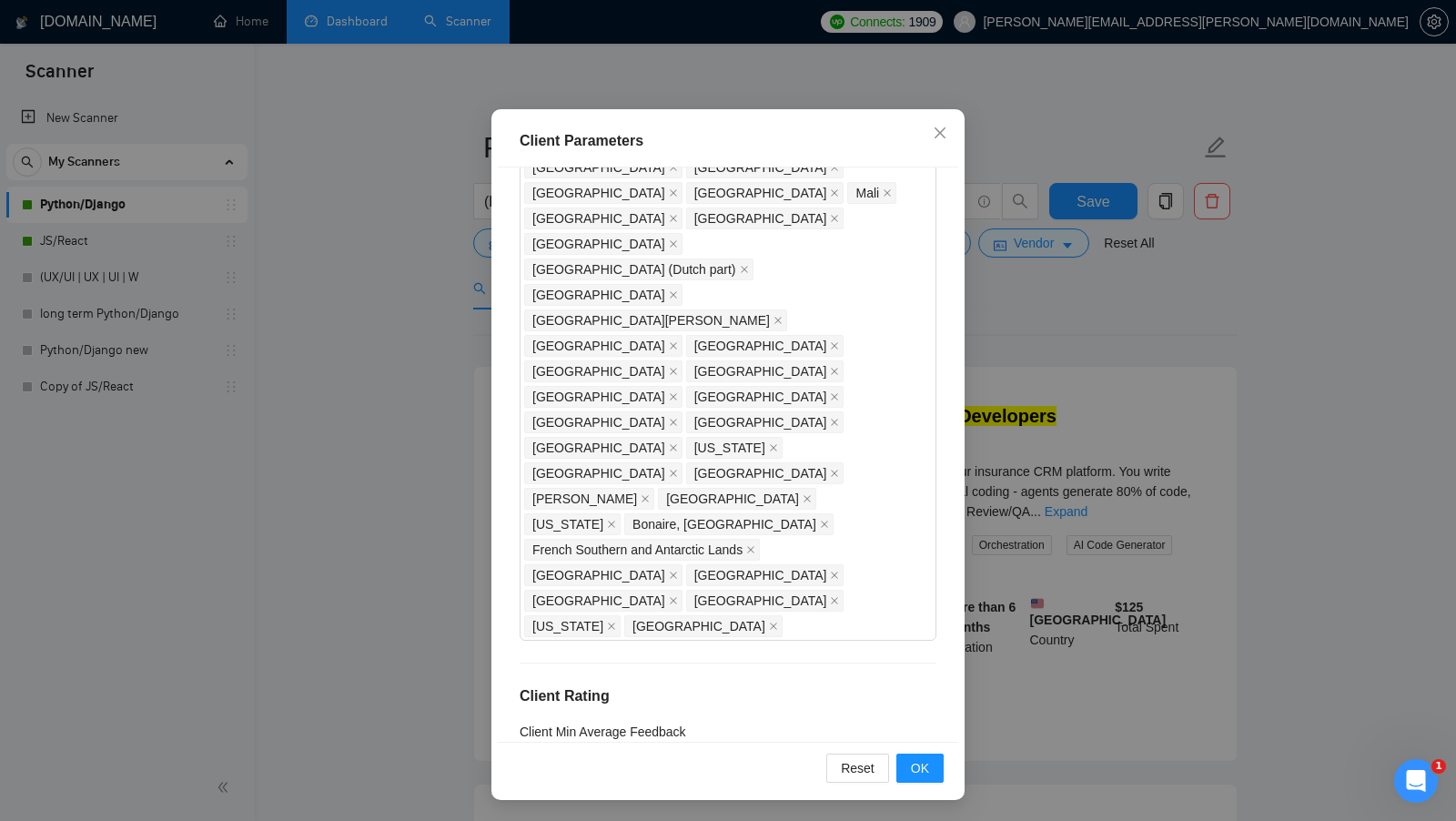
click at [1081, 395] on div "Client Parameters Client Location Include Client Countries Select Exclude Clien…" at bounding box center [728, 410] width 1456 height 821
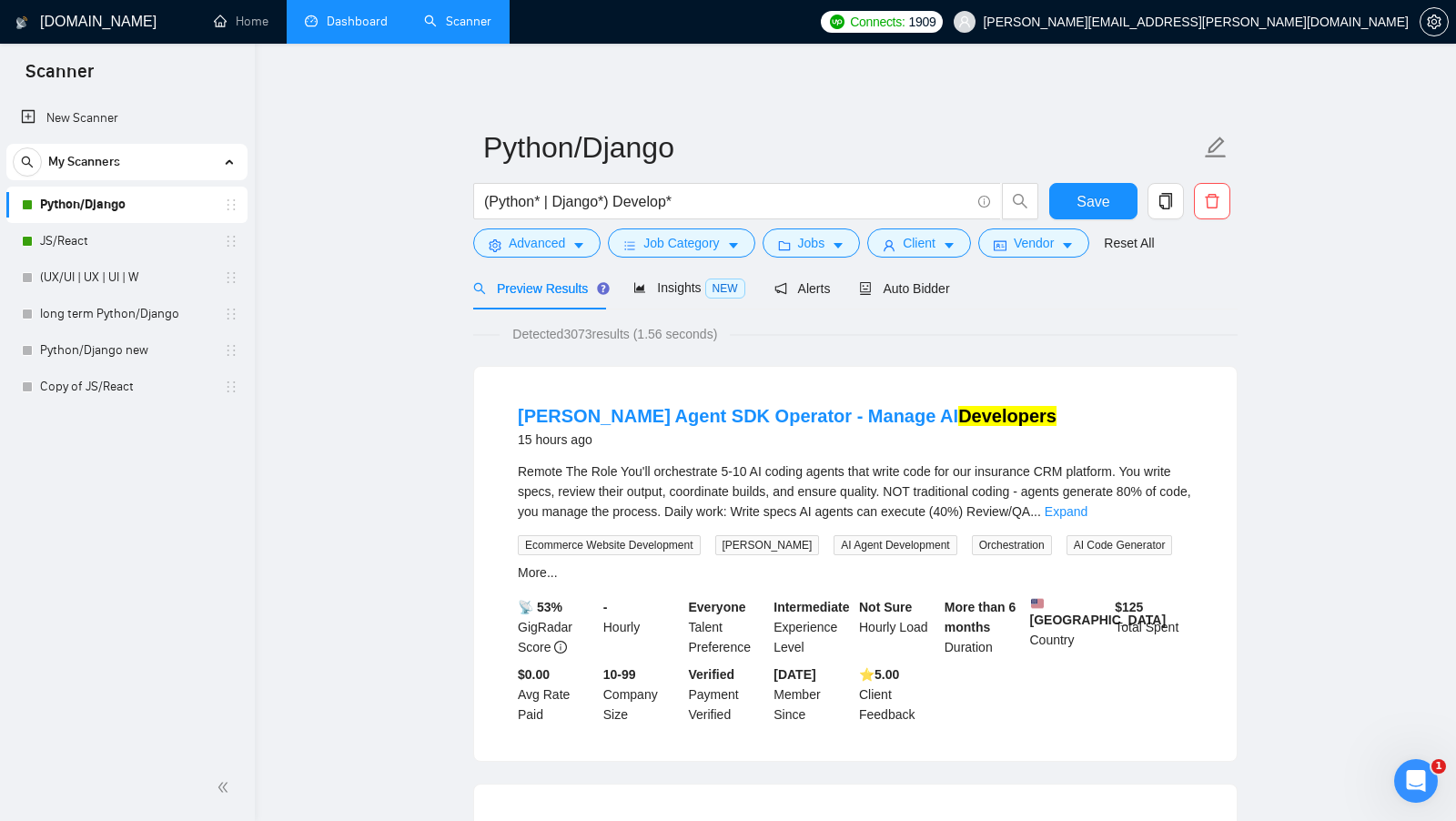
scroll to position [0, 0]
click at [1049, 251] on span "Vendor" at bounding box center [1033, 243] width 40 height 20
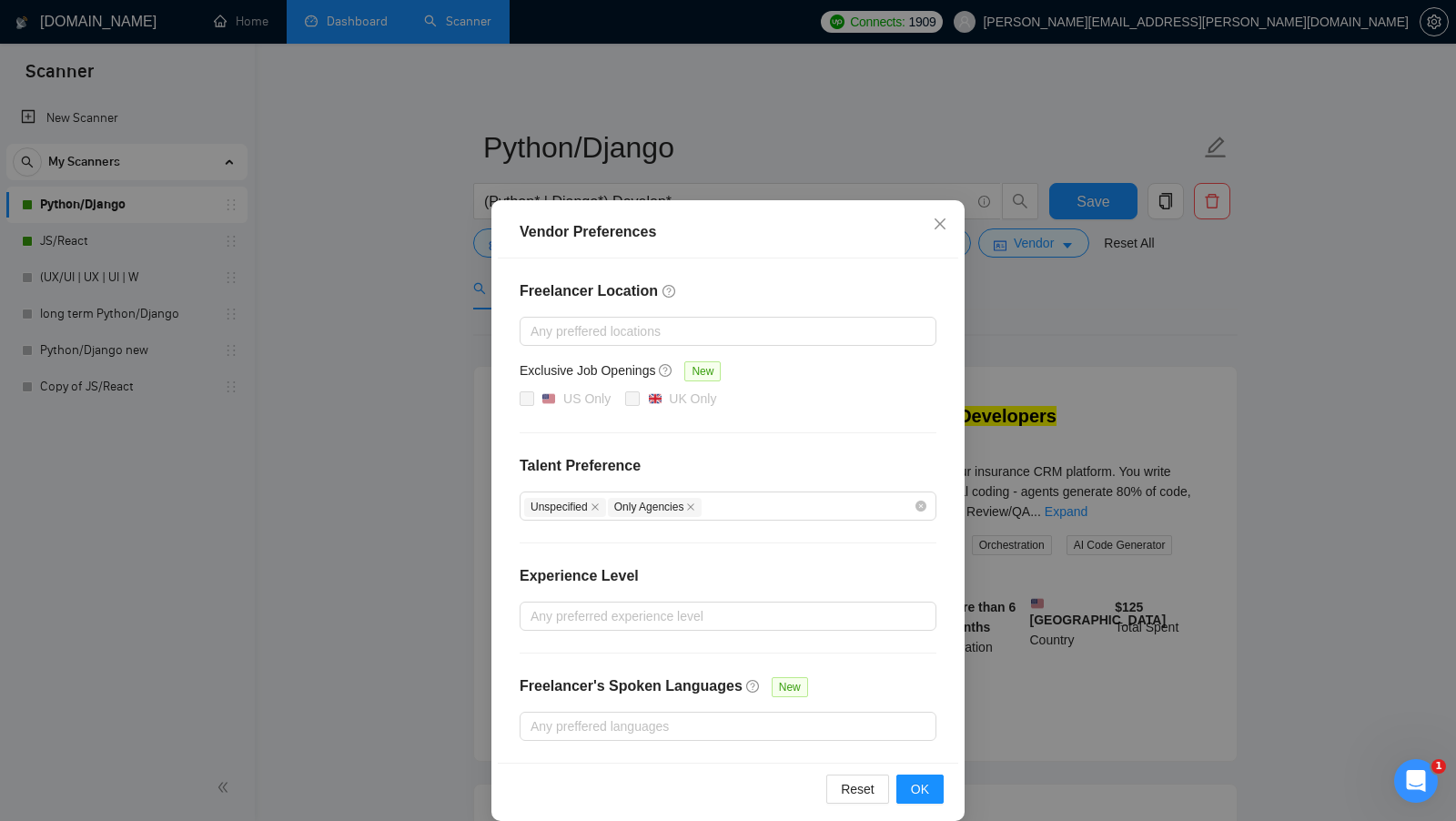
click at [1009, 465] on div "Vendor Preferences Freelancer Location Any preffered locations Exclusive Job Op…" at bounding box center [728, 410] width 1456 height 821
